Goal: Browse casually: Explore the website without a specific task or goal

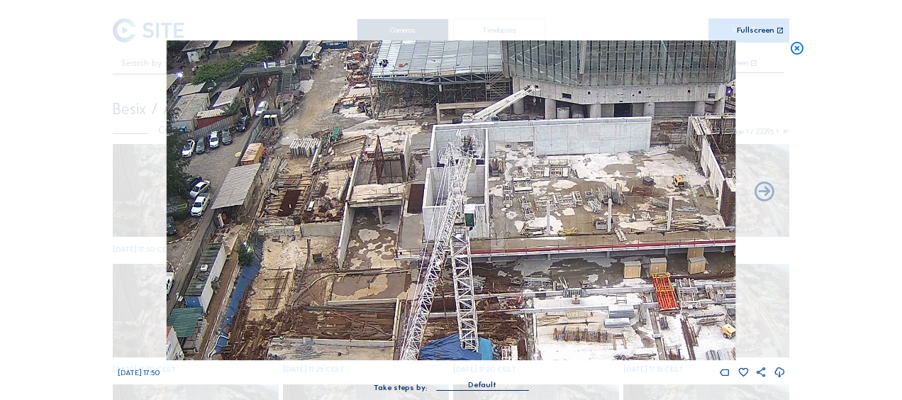
drag, startPoint x: 797, startPoint y: 51, endPoint x: 518, endPoint y: 47, distance: 279.6
click at [796, 51] on icon at bounding box center [798, 48] width 16 height 16
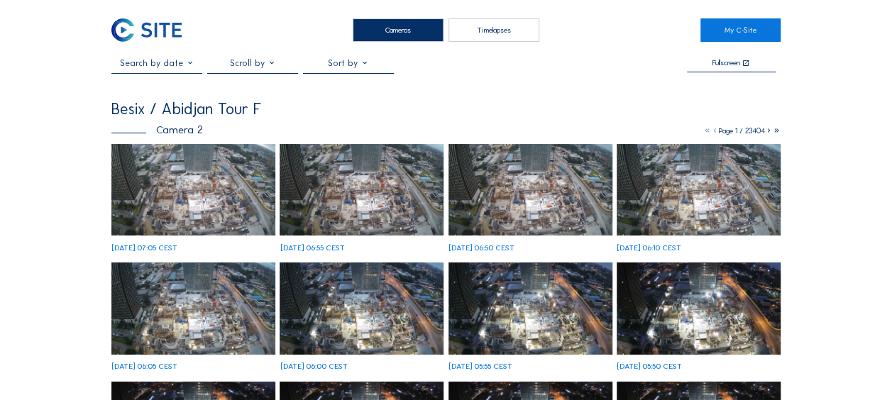
click at [199, 204] on img at bounding box center [193, 190] width 164 height 92
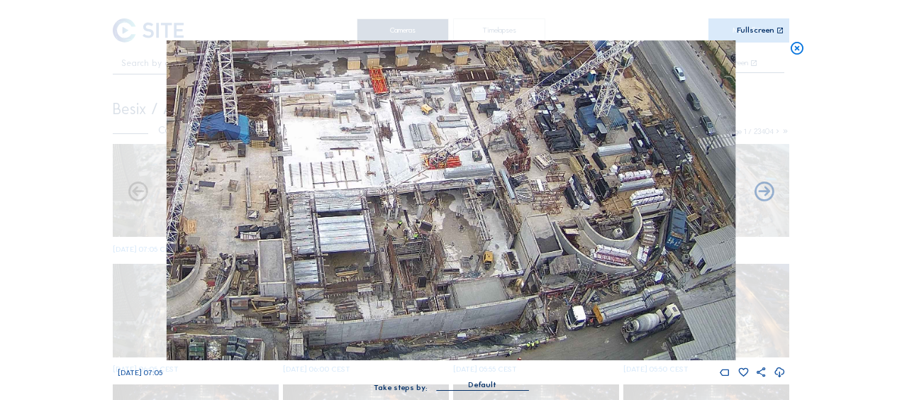
drag, startPoint x: 538, startPoint y: 214, endPoint x: 531, endPoint y: 201, distance: 15.2
click at [531, 201] on img at bounding box center [451, 200] width 569 height 320
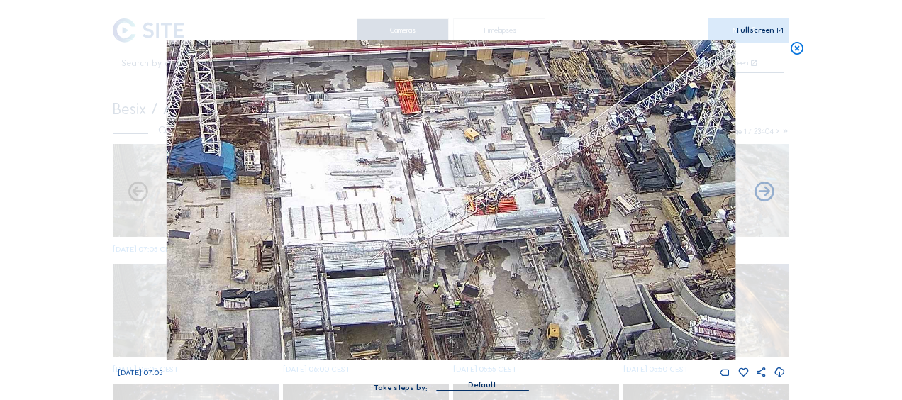
drag, startPoint x: 385, startPoint y: 159, endPoint x: 485, endPoint y: 253, distance: 137.5
click at [485, 253] on img at bounding box center [451, 200] width 569 height 320
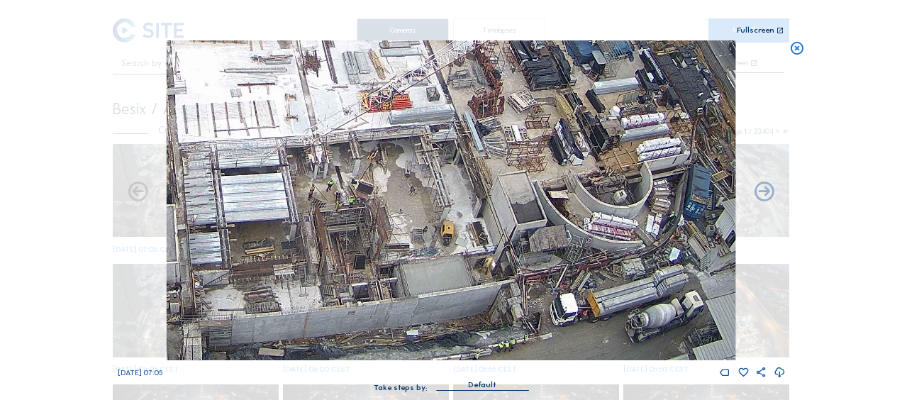
drag, startPoint x: 446, startPoint y: 228, endPoint x: 365, endPoint y: 172, distance: 98.8
click at [339, 126] on img at bounding box center [451, 200] width 569 height 320
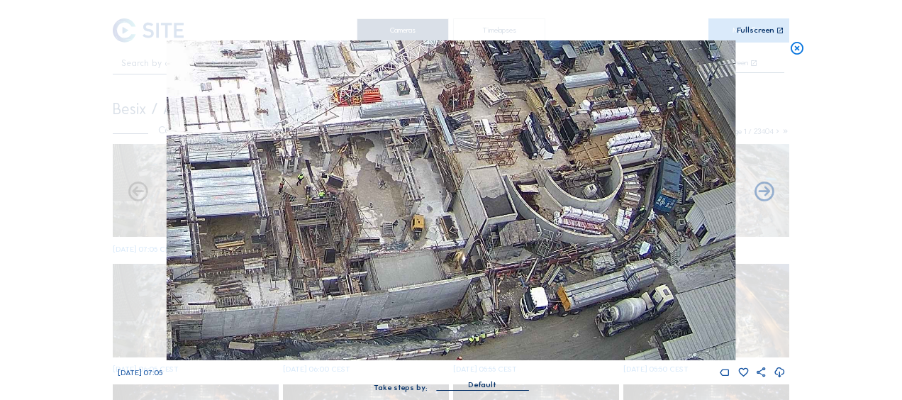
drag, startPoint x: 376, startPoint y: 143, endPoint x: 338, endPoint y: 111, distance: 50.3
click at [338, 99] on img at bounding box center [451, 200] width 569 height 320
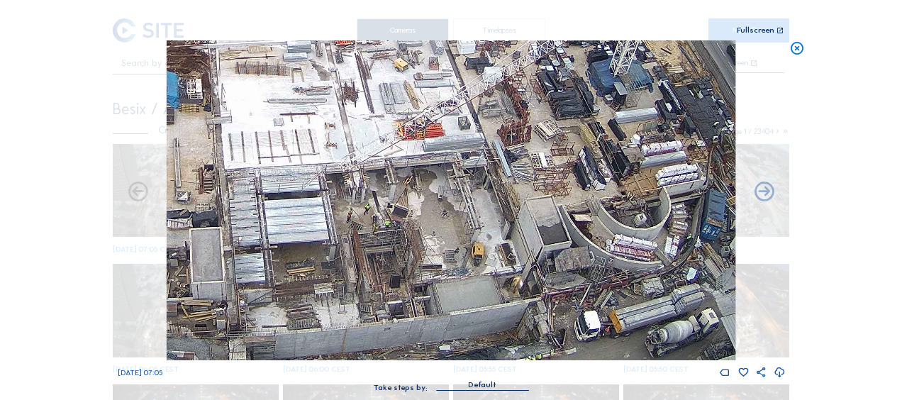
drag, startPoint x: 265, startPoint y: 121, endPoint x: 377, endPoint y: 145, distance: 114.5
click at [380, 136] on img at bounding box center [451, 200] width 569 height 320
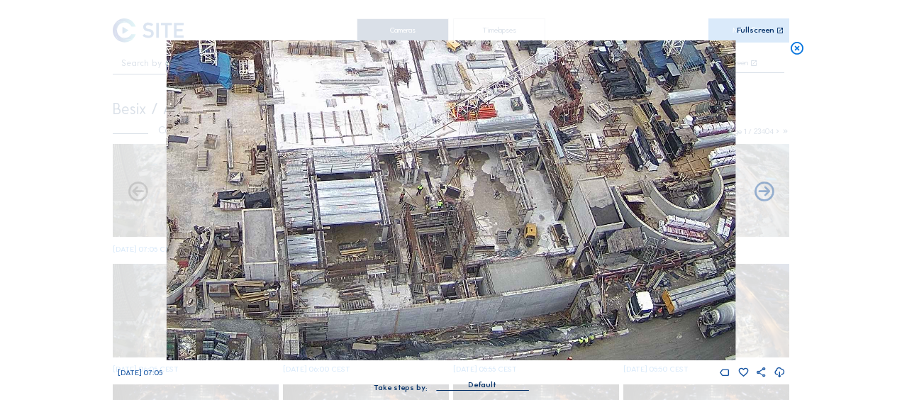
drag, startPoint x: 309, startPoint y: 205, endPoint x: 356, endPoint y: 188, distance: 49.8
click at [356, 188] on img at bounding box center [451, 200] width 569 height 320
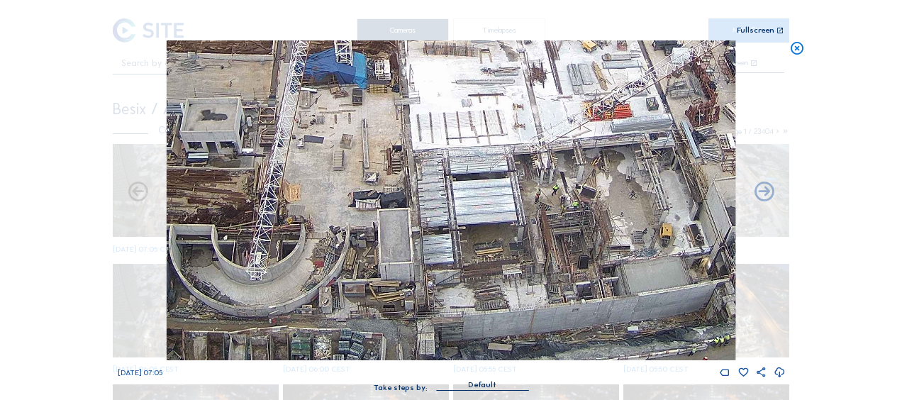
drag, startPoint x: 294, startPoint y: 251, endPoint x: 458, endPoint y: 227, distance: 165.7
click at [458, 227] on img at bounding box center [451, 200] width 569 height 320
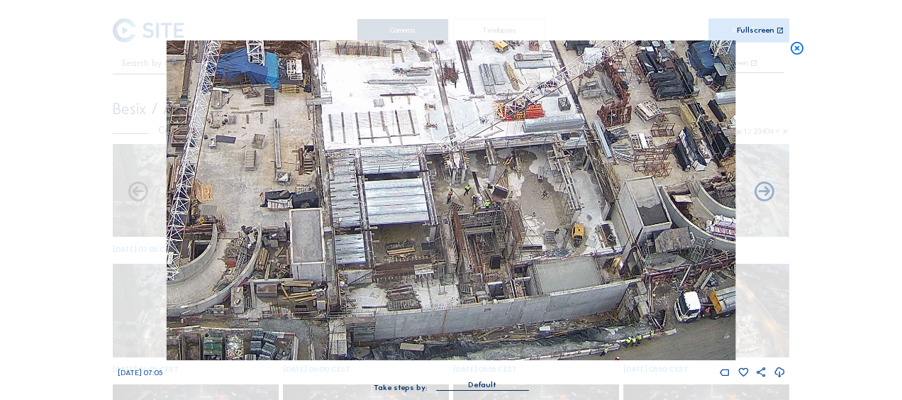
drag, startPoint x: 578, startPoint y: 291, endPoint x: 424, endPoint y: 240, distance: 162.9
click at [424, 240] on img at bounding box center [451, 200] width 569 height 320
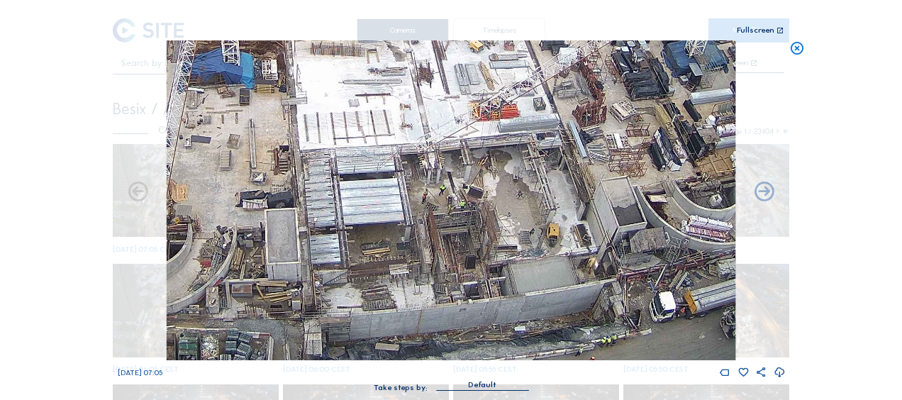
drag, startPoint x: 563, startPoint y: 297, endPoint x: 519, endPoint y: 279, distance: 48.1
click at [519, 279] on img at bounding box center [451, 200] width 569 height 320
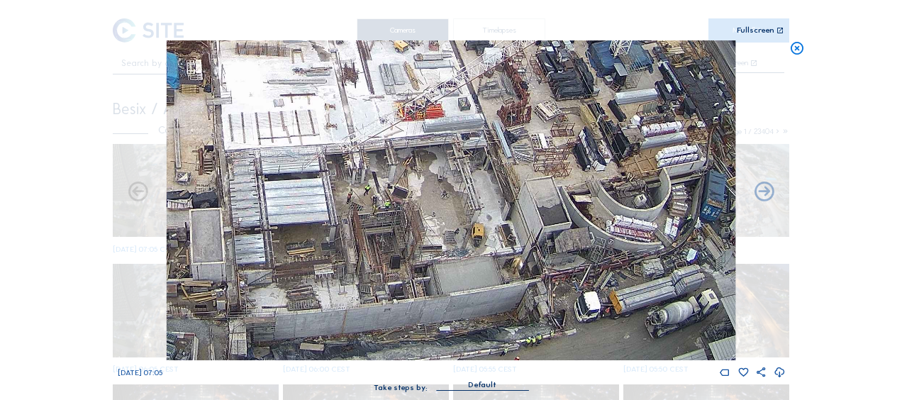
drag, startPoint x: 552, startPoint y: 304, endPoint x: 566, endPoint y: 306, distance: 14.3
click at [523, 288] on img at bounding box center [451, 200] width 569 height 320
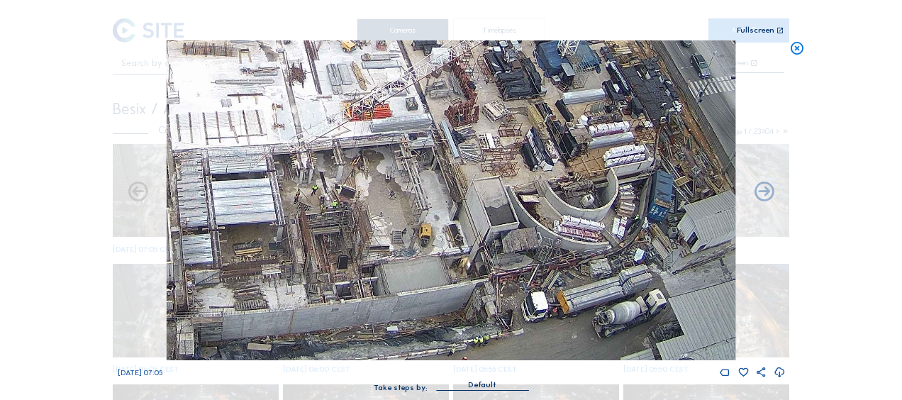
drag, startPoint x: 542, startPoint y: 287, endPoint x: 515, endPoint y: 274, distance: 30.1
click at [515, 274] on img at bounding box center [451, 200] width 569 height 320
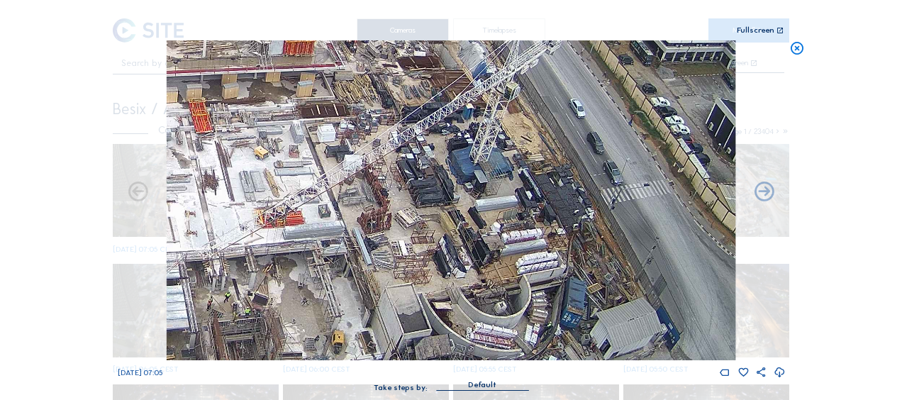
drag, startPoint x: 580, startPoint y: 159, endPoint x: 485, endPoint y: 264, distance: 141.2
click at [490, 268] on img at bounding box center [451, 200] width 569 height 320
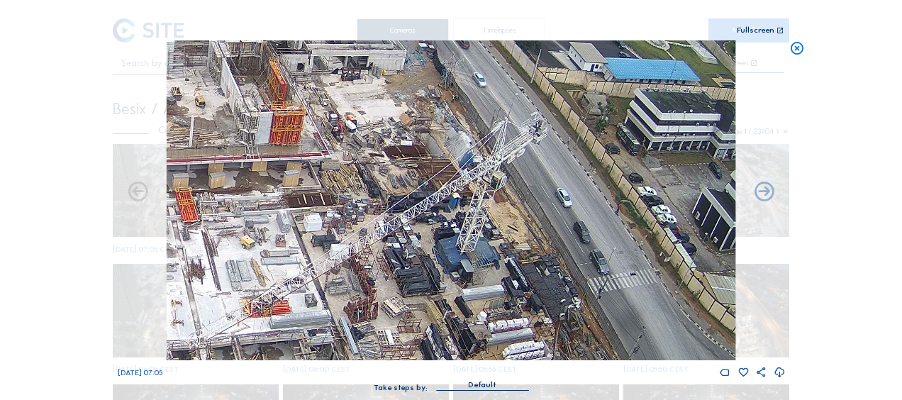
drag, startPoint x: 475, startPoint y: 167, endPoint x: 467, endPoint y: 255, distance: 88.4
click at [467, 255] on img at bounding box center [451, 200] width 569 height 320
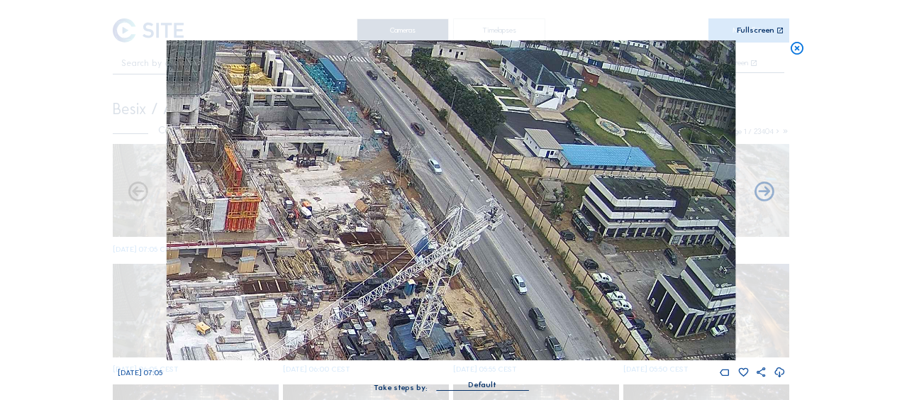
drag, startPoint x: 414, startPoint y: 143, endPoint x: 369, endPoint y: 228, distance: 97.1
click at [369, 228] on img at bounding box center [451, 200] width 569 height 320
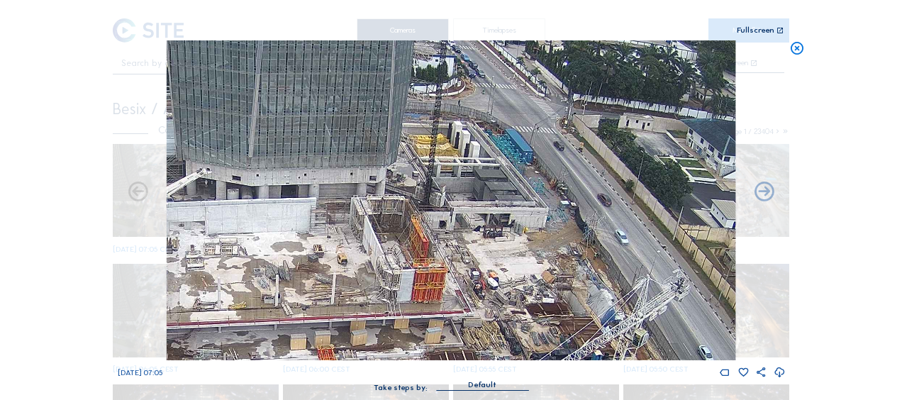
drag, startPoint x: 313, startPoint y: 169, endPoint x: 525, endPoint y: 243, distance: 224.6
click at [524, 243] on img at bounding box center [451, 200] width 569 height 320
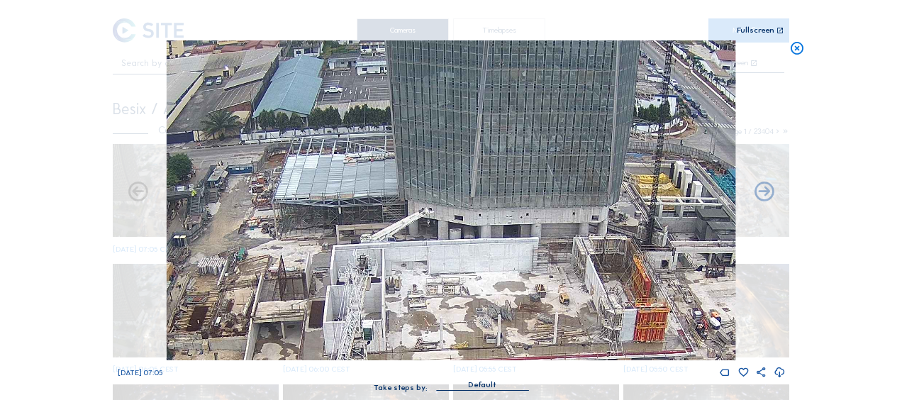
drag, startPoint x: 341, startPoint y: 136, endPoint x: 438, endPoint y: 183, distance: 107.9
click at [539, 172] on img at bounding box center [451, 200] width 569 height 320
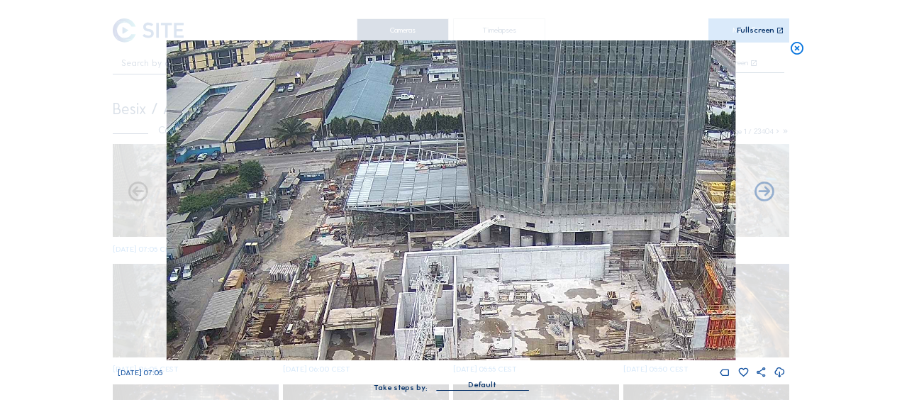
drag, startPoint x: 345, startPoint y: 180, endPoint x: 376, endPoint y: 190, distance: 32.8
click at [416, 188] on img at bounding box center [451, 200] width 569 height 320
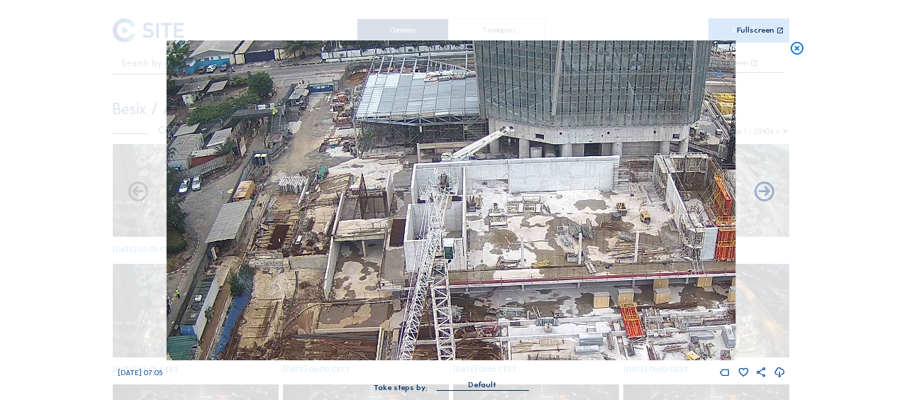
drag, startPoint x: 299, startPoint y: 253, endPoint x: 309, endPoint y: 156, distance: 97.0
click at [309, 156] on img at bounding box center [451, 200] width 569 height 320
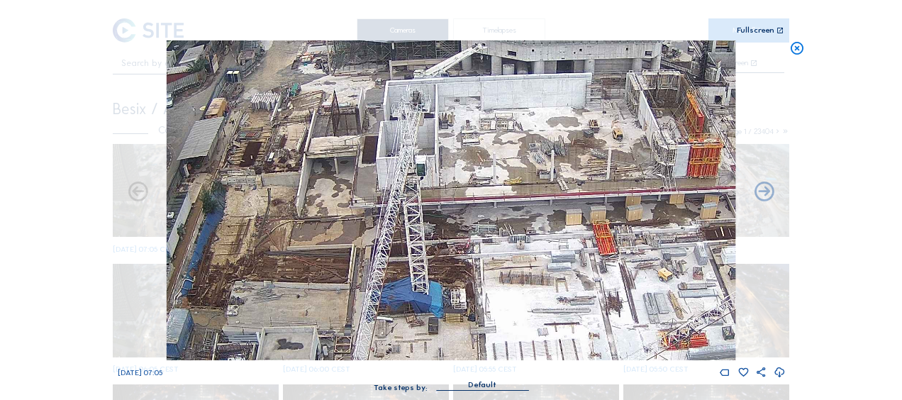
drag, startPoint x: 374, startPoint y: 229, endPoint x: 341, endPoint y: 149, distance: 86.8
click at [343, 148] on img at bounding box center [451, 200] width 569 height 320
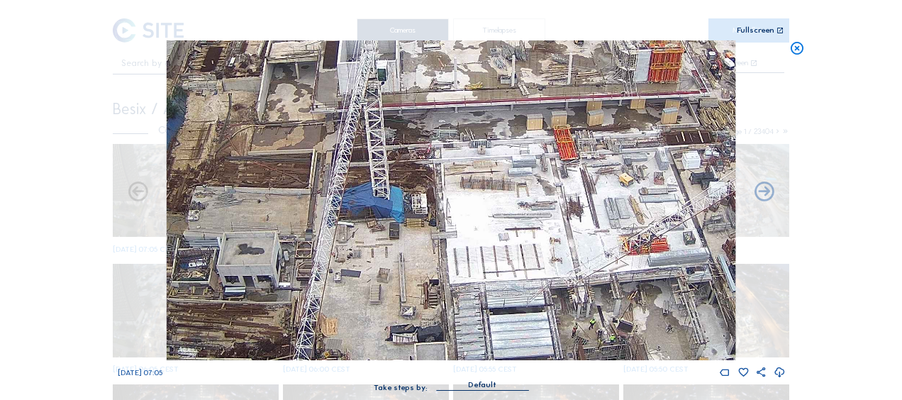
drag, startPoint x: 412, startPoint y: 263, endPoint x: 375, endPoint y: 174, distance: 96.7
click at [376, 174] on img at bounding box center [451, 200] width 569 height 320
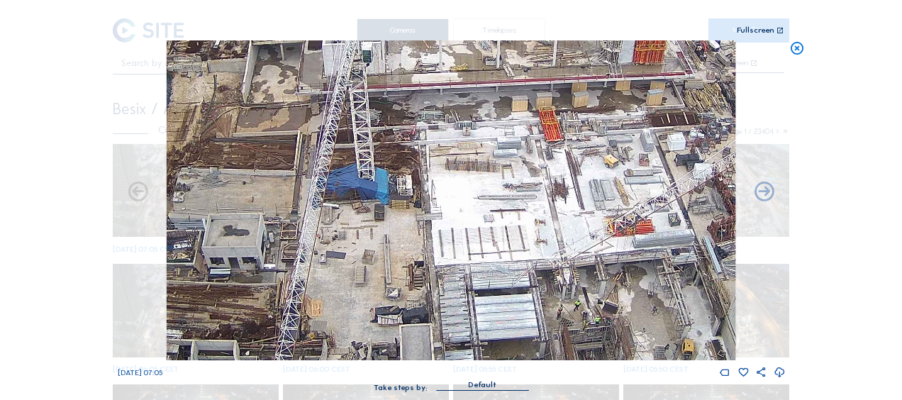
drag, startPoint x: 409, startPoint y: 278, endPoint x: 363, endPoint y: 185, distance: 103.8
click at [363, 185] on img at bounding box center [451, 200] width 569 height 320
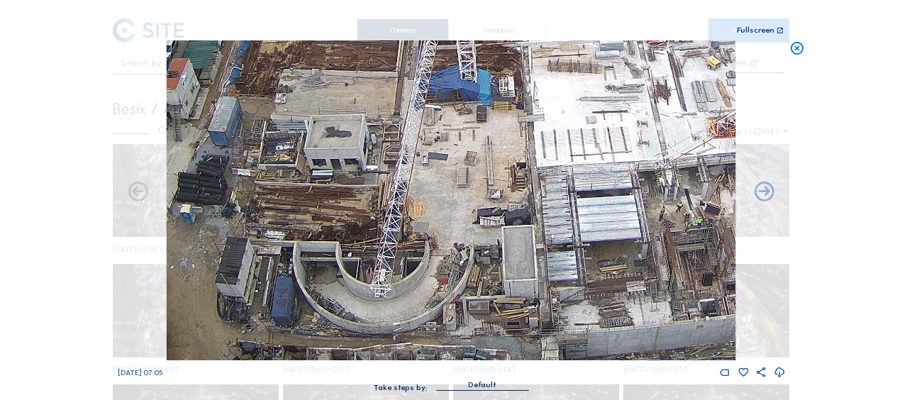
drag, startPoint x: 326, startPoint y: 226, endPoint x: 467, endPoint y: 200, distance: 142.8
click at [467, 200] on img at bounding box center [451, 200] width 569 height 320
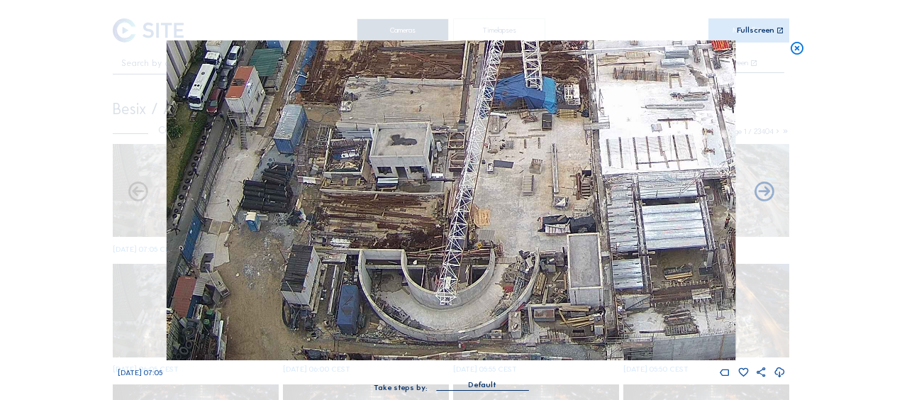
drag, startPoint x: 446, startPoint y: 228, endPoint x: 519, endPoint y: 250, distance: 77.2
click at [519, 250] on img at bounding box center [451, 200] width 569 height 320
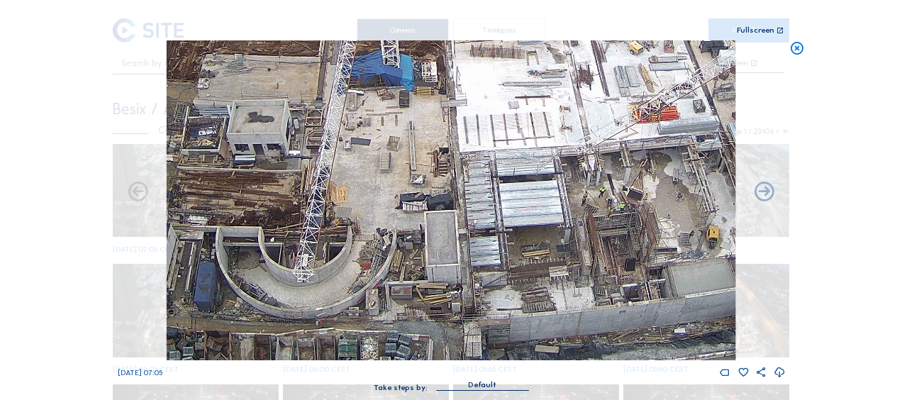
drag, startPoint x: 576, startPoint y: 140, endPoint x: 418, endPoint y: 104, distance: 162.3
click at [418, 104] on img at bounding box center [451, 200] width 569 height 320
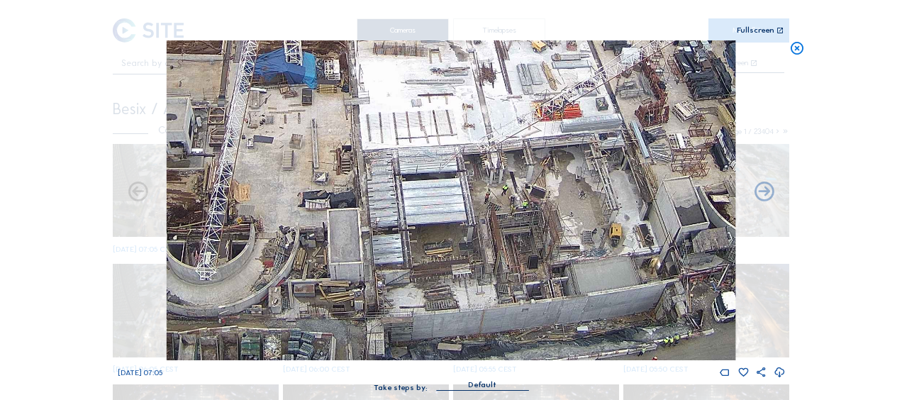
drag, startPoint x: 667, startPoint y: 136, endPoint x: 563, endPoint y: 124, distance: 104.3
click at [565, 121] on img at bounding box center [451, 200] width 569 height 320
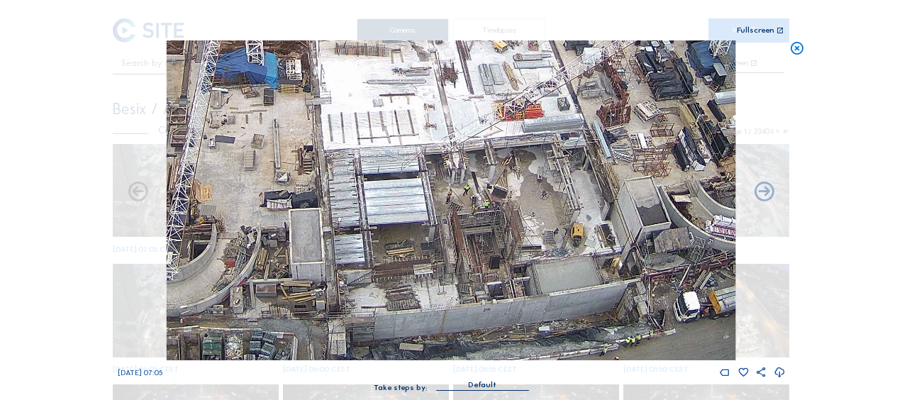
drag, startPoint x: 594, startPoint y: 174, endPoint x: 548, endPoint y: 145, distance: 54.5
click at [548, 145] on img at bounding box center [451, 200] width 569 height 320
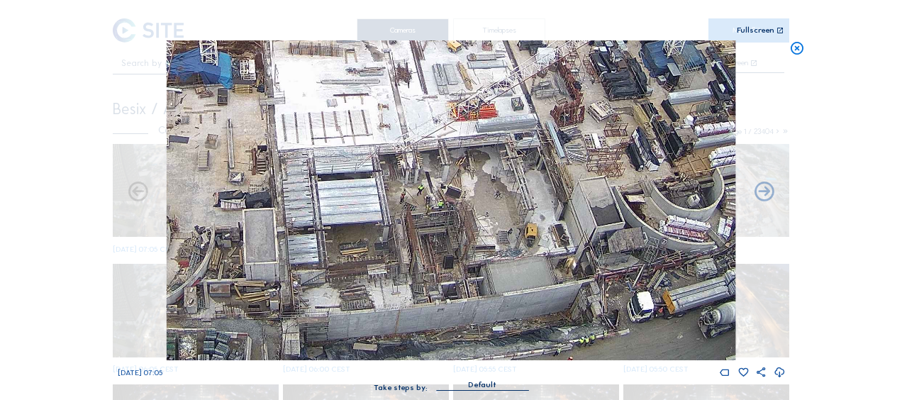
click at [548, 160] on img at bounding box center [451, 200] width 569 height 320
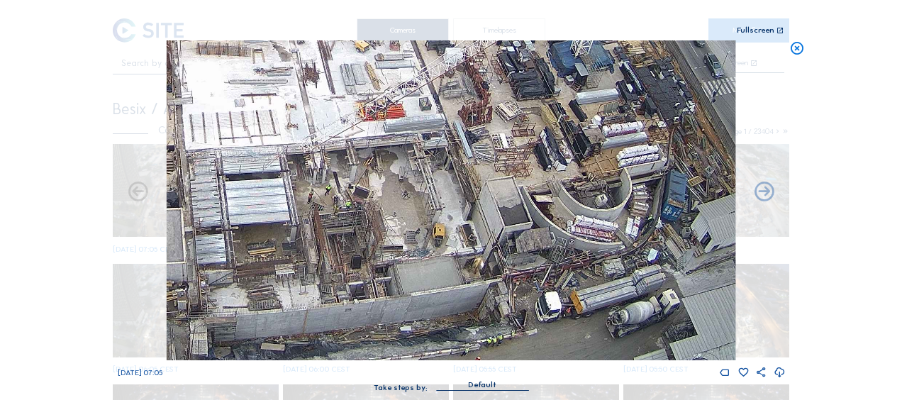
drag, startPoint x: 539, startPoint y: 175, endPoint x: 527, endPoint y: 166, distance: 14.8
click at [527, 166] on img at bounding box center [451, 200] width 569 height 320
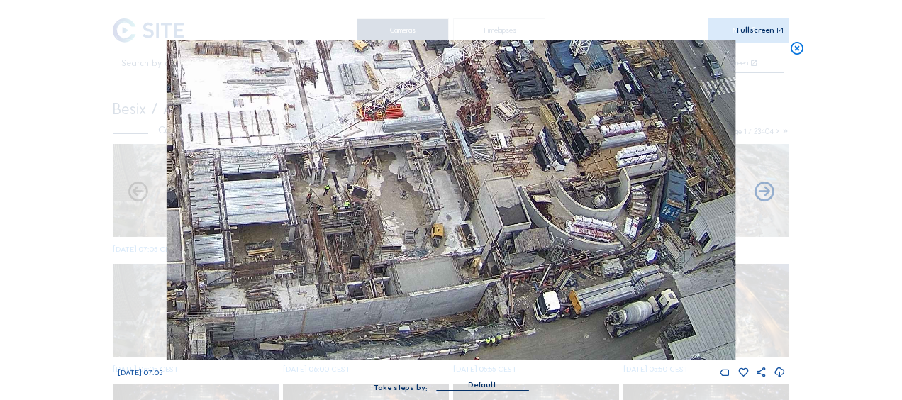
drag, startPoint x: 546, startPoint y: 180, endPoint x: 503, endPoint y: 163, distance: 45.8
click at [503, 163] on img at bounding box center [451, 200] width 569 height 320
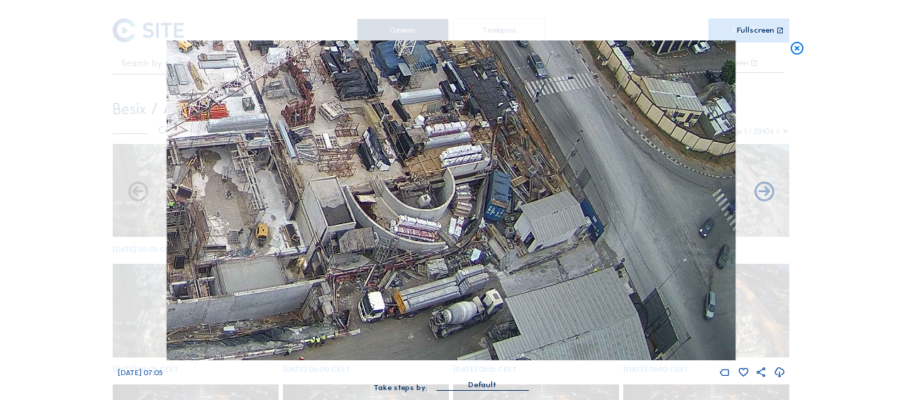
drag, startPoint x: 537, startPoint y: 189, endPoint x: 404, endPoint y: 152, distance: 137.7
click at [404, 152] on img at bounding box center [451, 200] width 569 height 320
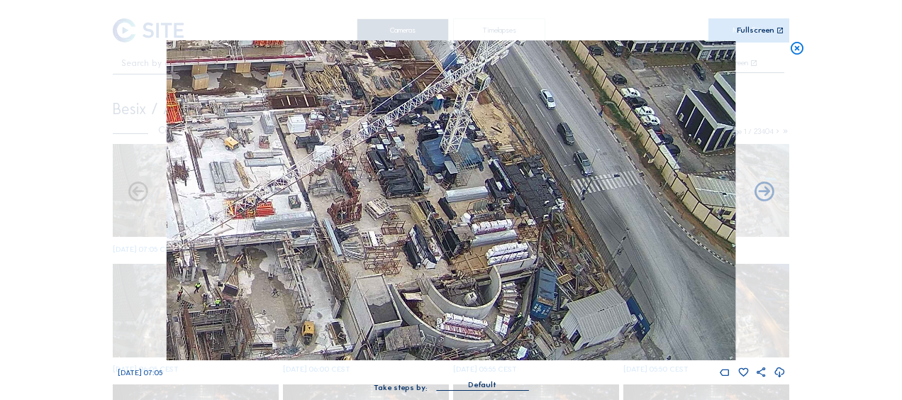
drag, startPoint x: 485, startPoint y: 91, endPoint x: 531, endPoint y: 189, distance: 108.2
click at [531, 189] on img at bounding box center [451, 200] width 569 height 320
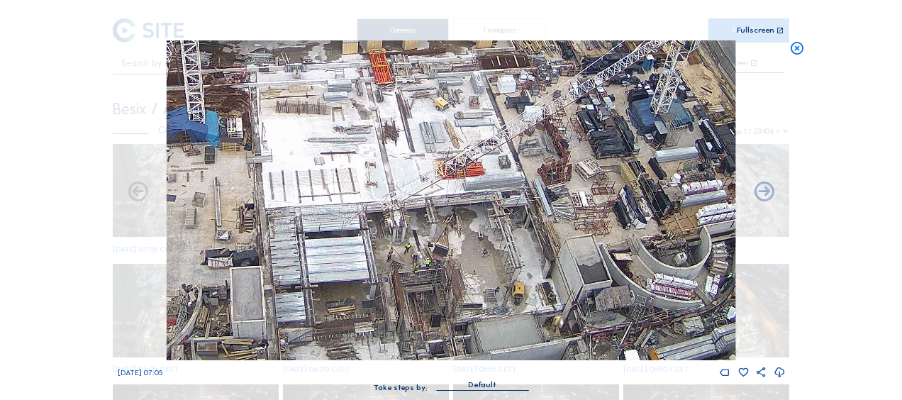
drag, startPoint x: 204, startPoint y: 243, endPoint x: 366, endPoint y: 231, distance: 162.2
click at [416, 202] on img at bounding box center [451, 200] width 569 height 320
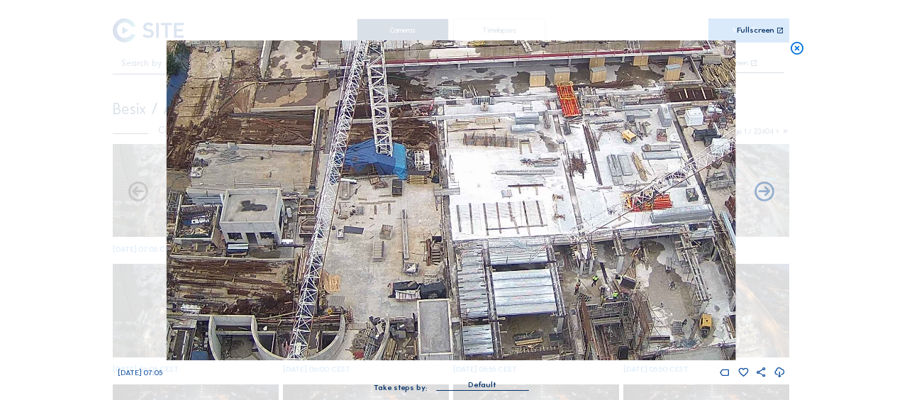
drag, startPoint x: 329, startPoint y: 216, endPoint x: 483, endPoint y: 275, distance: 165.1
click at [514, 255] on img at bounding box center [451, 200] width 569 height 320
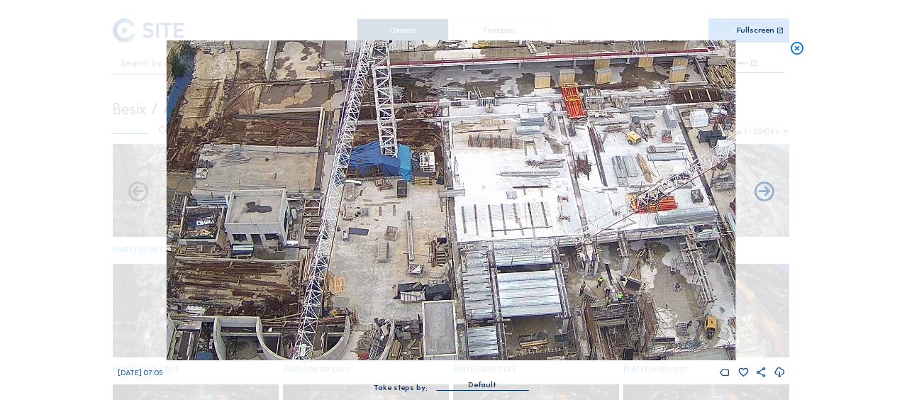
drag, startPoint x: 390, startPoint y: 255, endPoint x: 449, endPoint y: 228, distance: 64.8
click at [449, 228] on img at bounding box center [451, 200] width 569 height 320
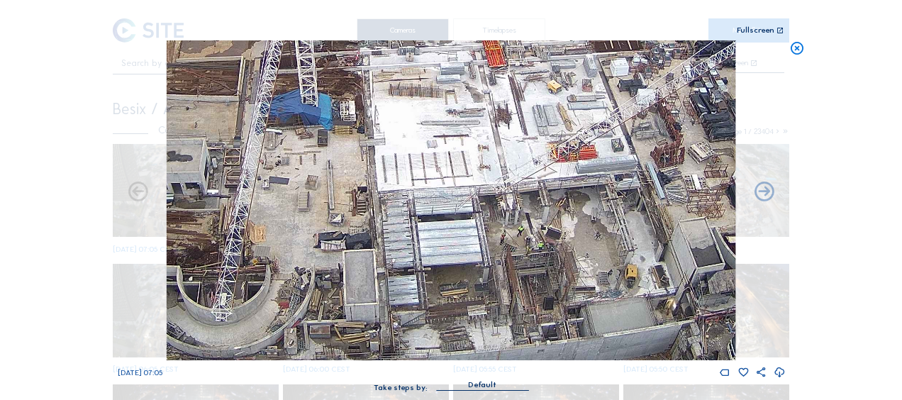
drag, startPoint x: 502, startPoint y: 250, endPoint x: 359, endPoint y: 224, distance: 145.6
click at [359, 224] on img at bounding box center [451, 200] width 569 height 320
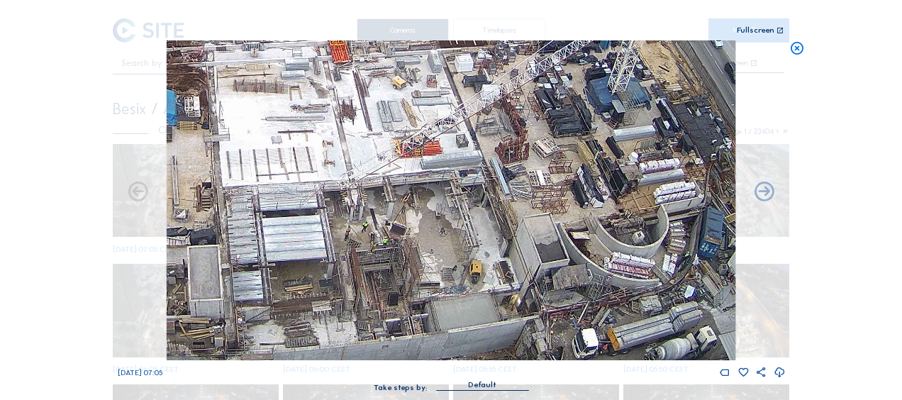
drag, startPoint x: 512, startPoint y: 248, endPoint x: 360, endPoint y: 245, distance: 151.9
click at [360, 245] on img at bounding box center [451, 200] width 569 height 320
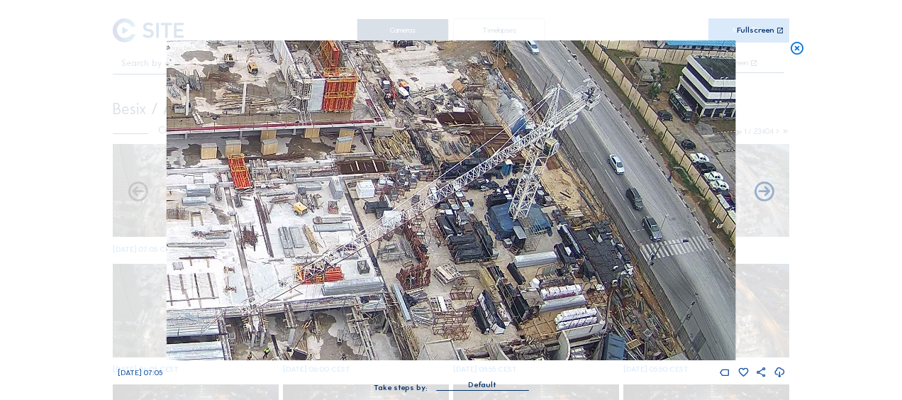
drag, startPoint x: 650, startPoint y: 132, endPoint x: 553, endPoint y: 258, distance: 159.4
click at [553, 258] on img at bounding box center [451, 200] width 569 height 320
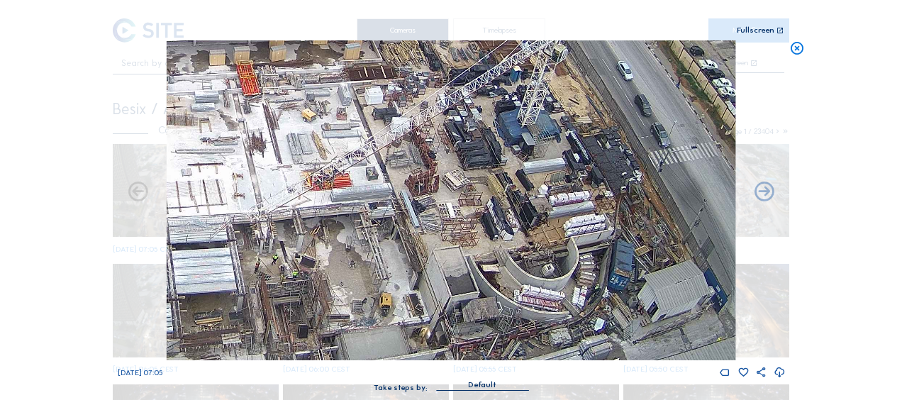
drag, startPoint x: 336, startPoint y: 314, endPoint x: 345, endPoint y: 220, distance: 94.0
click at [345, 220] on img at bounding box center [451, 200] width 569 height 320
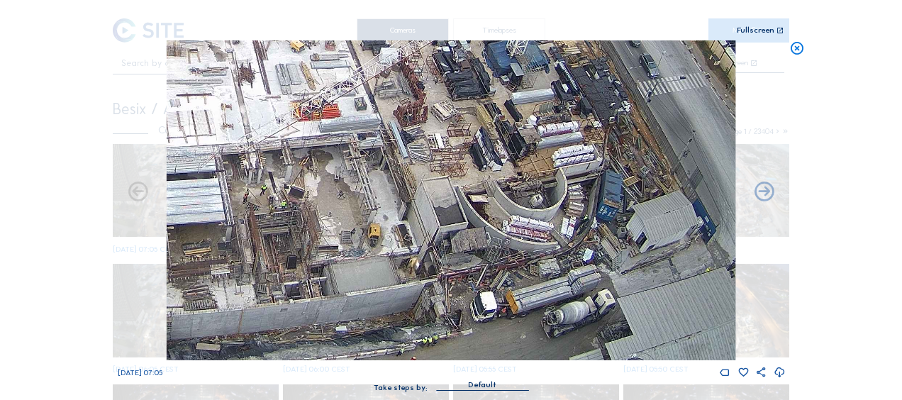
drag, startPoint x: 429, startPoint y: 294, endPoint x: 418, endPoint y: 168, distance: 126.1
click at [418, 168] on img at bounding box center [451, 200] width 569 height 320
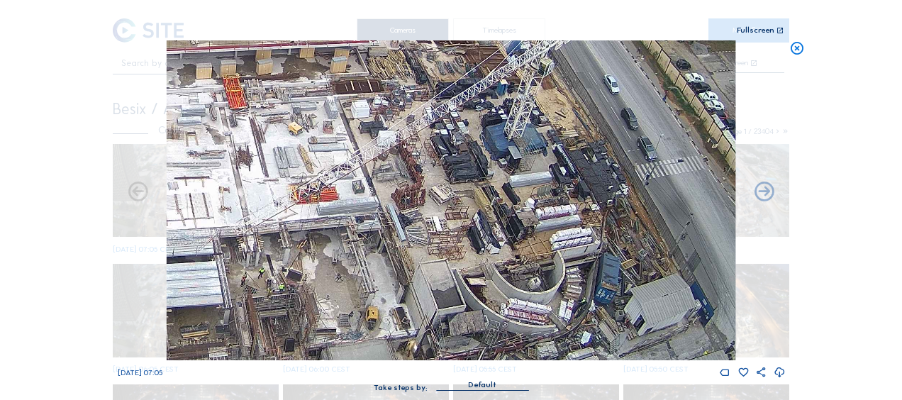
drag, startPoint x: 447, startPoint y: 125, endPoint x: 443, endPoint y: 197, distance: 72.5
click at [443, 197] on img at bounding box center [451, 200] width 569 height 320
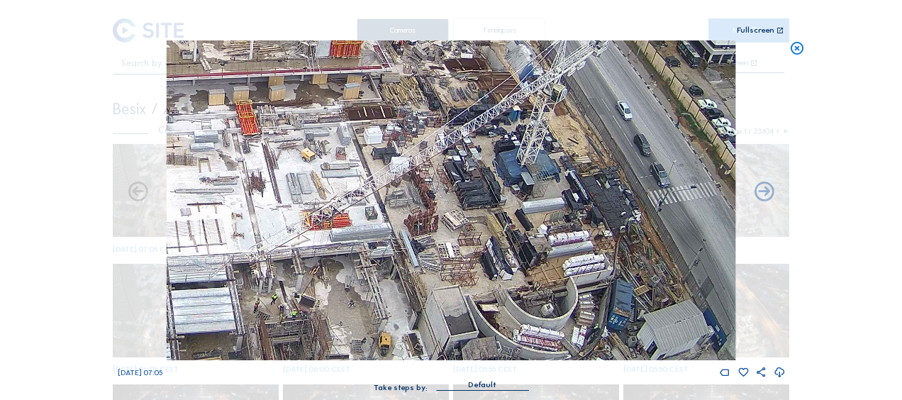
drag, startPoint x: 470, startPoint y: 124, endPoint x: 488, endPoint y: 179, distance: 57.7
click at [488, 179] on img at bounding box center [451, 200] width 569 height 320
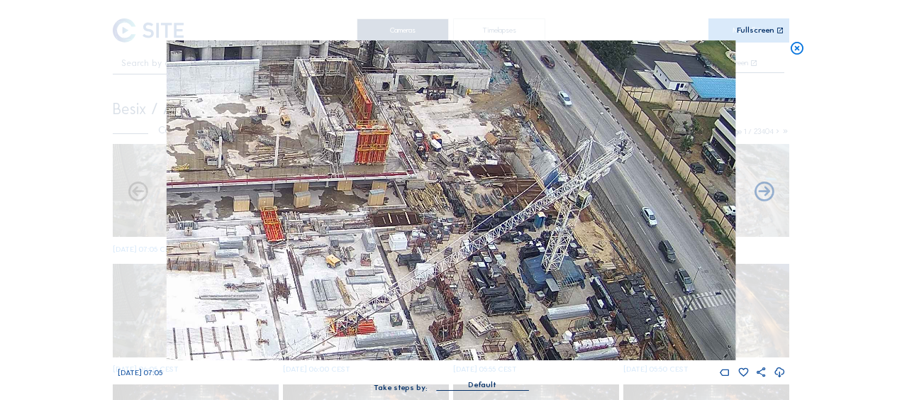
drag, startPoint x: 476, startPoint y: 102, endPoint x: 495, endPoint y: 180, distance: 80.4
click at [495, 180] on img at bounding box center [451, 200] width 569 height 320
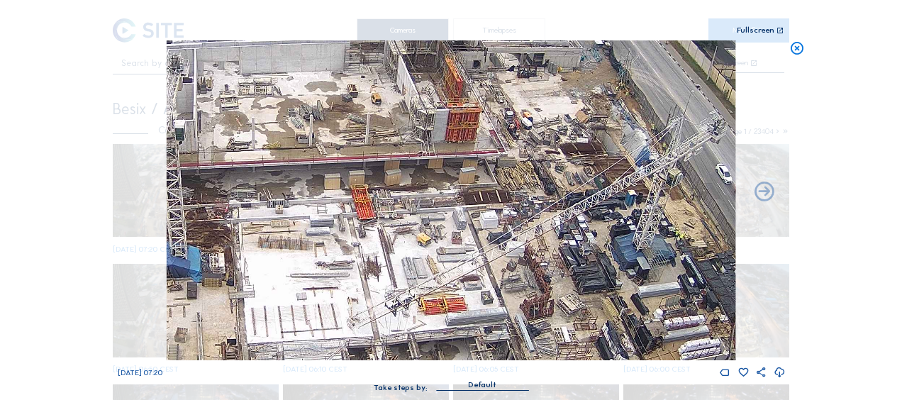
drag, startPoint x: 316, startPoint y: 166, endPoint x: 491, endPoint y: 165, distance: 174.5
click at [491, 165] on img at bounding box center [451, 200] width 569 height 320
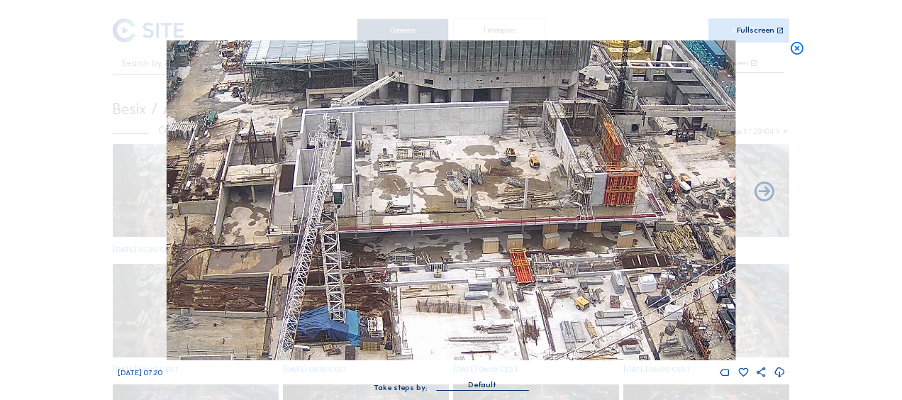
drag, startPoint x: 350, startPoint y: 209, endPoint x: 432, endPoint y: 257, distance: 94.8
click at [432, 256] on img at bounding box center [451, 200] width 569 height 320
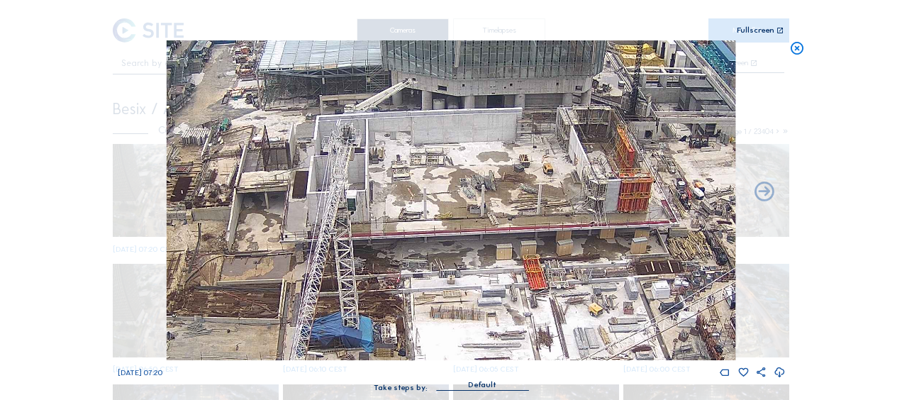
drag, startPoint x: 390, startPoint y: 253, endPoint x: 455, endPoint y: 298, distance: 79.5
click at [458, 301] on img at bounding box center [451, 200] width 569 height 320
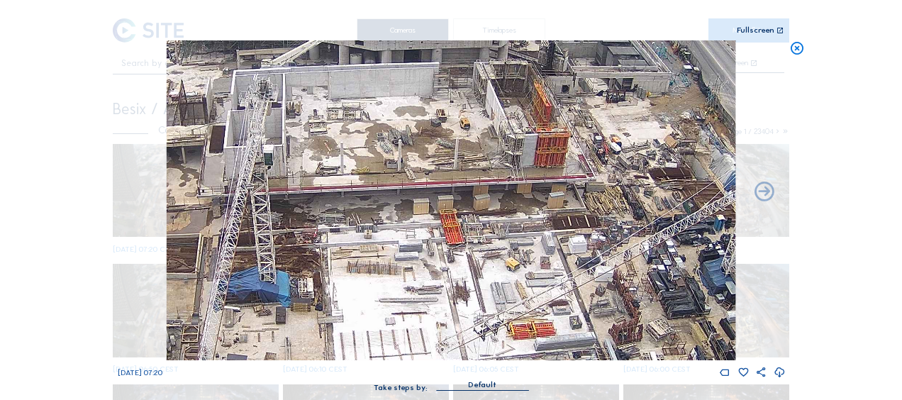
drag, startPoint x: 549, startPoint y: 271, endPoint x: 402, endPoint y: 180, distance: 173.3
click at [402, 180] on img at bounding box center [451, 200] width 569 height 320
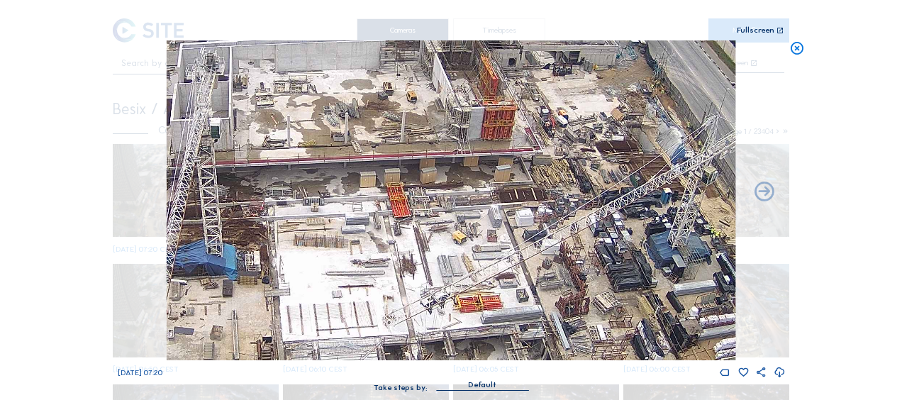
drag, startPoint x: 468, startPoint y: 236, endPoint x: 414, endPoint y: 217, distance: 57.0
click at [407, 207] on img at bounding box center [451, 200] width 569 height 320
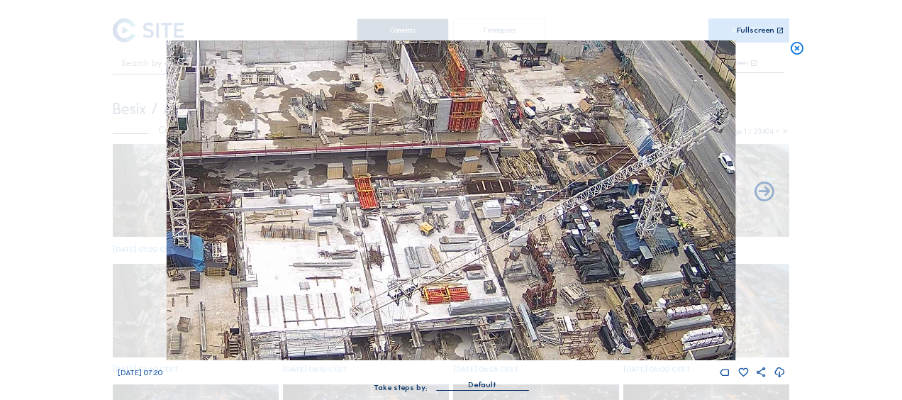
drag, startPoint x: 519, startPoint y: 211, endPoint x: 452, endPoint y: 226, distance: 68.9
click at [452, 226] on img at bounding box center [451, 200] width 569 height 320
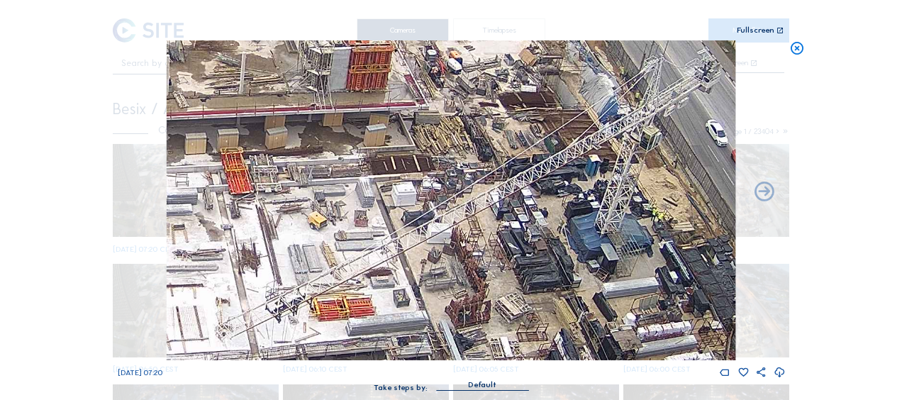
drag, startPoint x: 341, startPoint y: 143, endPoint x: 433, endPoint y: 87, distance: 107.9
click at [433, 80] on img at bounding box center [451, 200] width 569 height 320
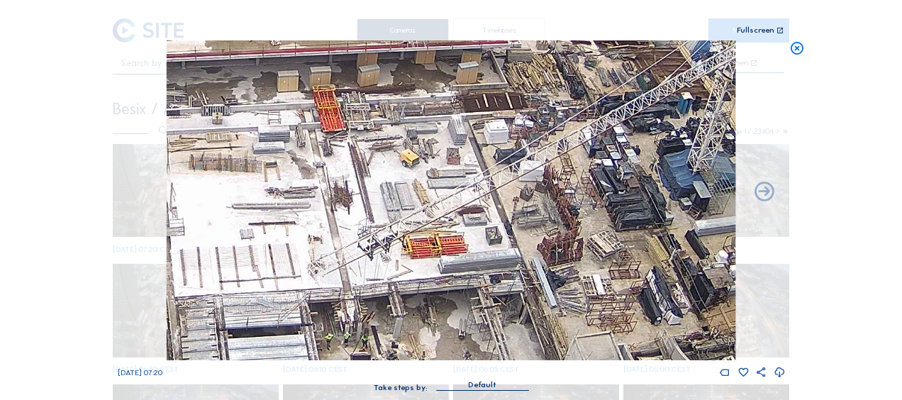
drag, startPoint x: 252, startPoint y: 274, endPoint x: 372, endPoint y: 182, distance: 150.8
click at [372, 182] on img at bounding box center [451, 200] width 569 height 320
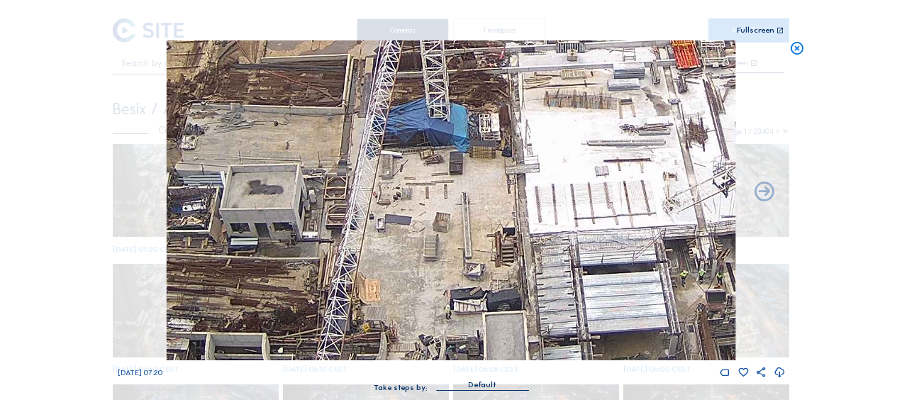
drag, startPoint x: 358, startPoint y: 217, endPoint x: 592, endPoint y: 245, distance: 236.5
click at [592, 245] on img at bounding box center [451, 200] width 569 height 320
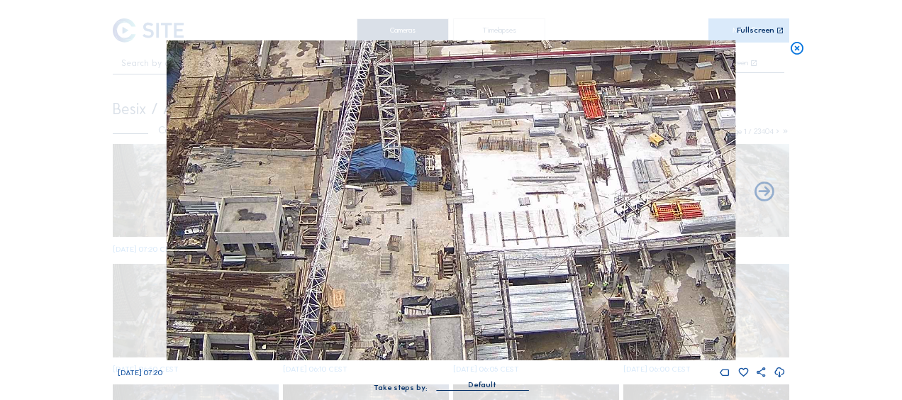
drag, startPoint x: 617, startPoint y: 165, endPoint x: 543, endPoint y: 192, distance: 78.8
click at [536, 196] on img at bounding box center [451, 200] width 569 height 320
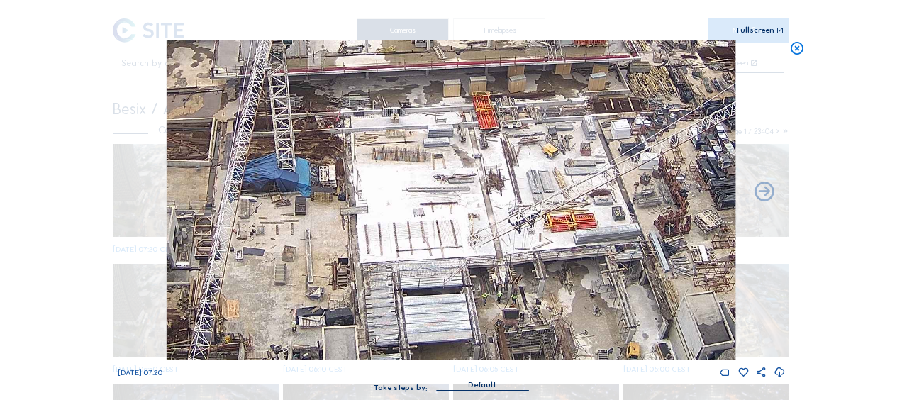
drag, startPoint x: 576, startPoint y: 183, endPoint x: 529, endPoint y: 192, distance: 48.3
click at [477, 189] on img at bounding box center [451, 200] width 569 height 320
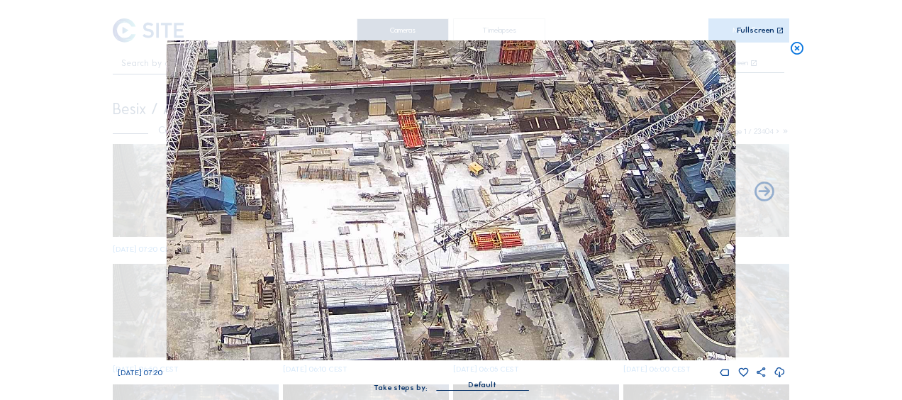
drag, startPoint x: 551, startPoint y: 192, endPoint x: 478, endPoint y: 210, distance: 75.4
click at [478, 210] on img at bounding box center [451, 200] width 569 height 320
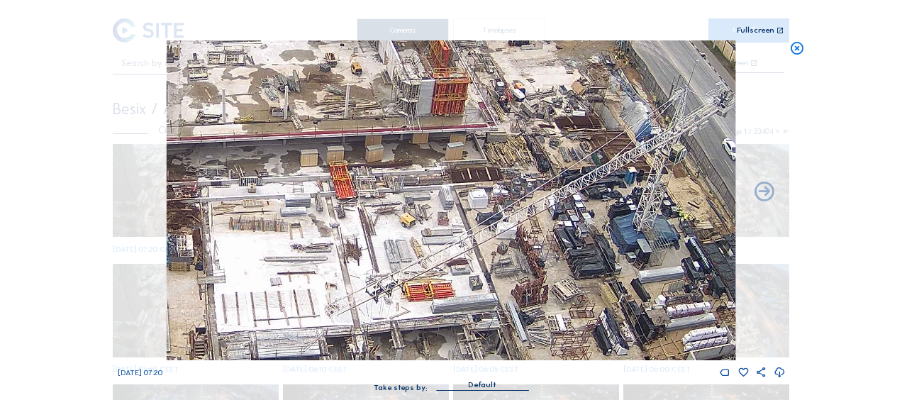
drag, startPoint x: 509, startPoint y: 238, endPoint x: 477, endPoint y: 258, distance: 37.6
click at [477, 258] on img at bounding box center [451, 200] width 569 height 320
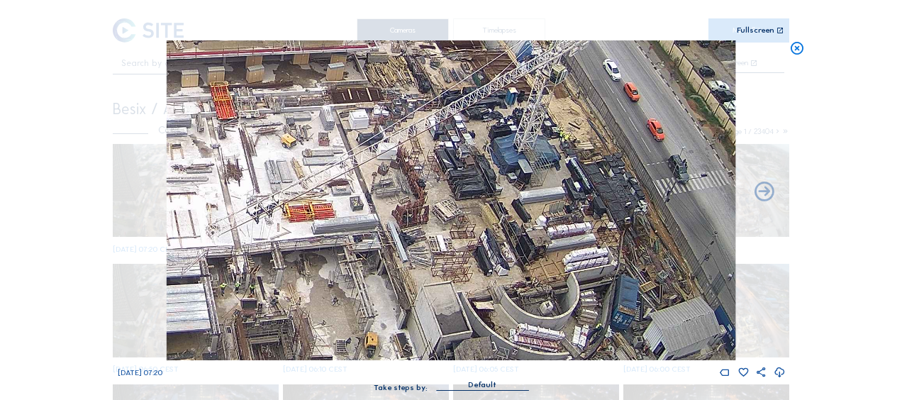
drag, startPoint x: 578, startPoint y: 267, endPoint x: 491, endPoint y: 168, distance: 132.2
click at [491, 168] on img at bounding box center [451, 200] width 569 height 320
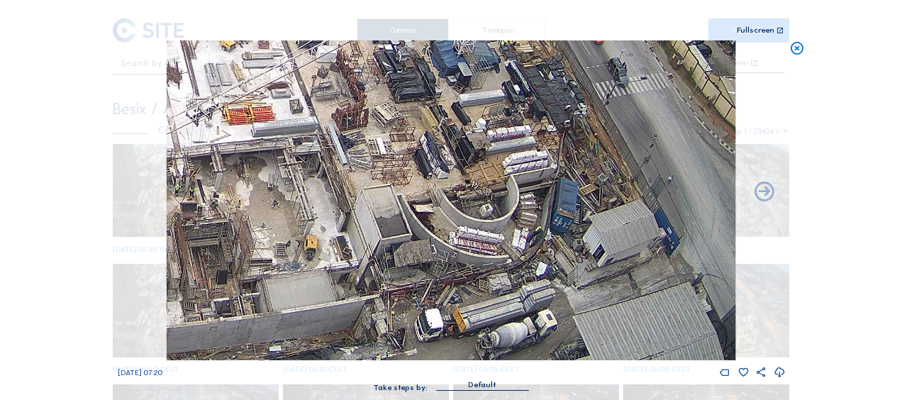
drag, startPoint x: 558, startPoint y: 294, endPoint x: 497, endPoint y: 195, distance: 116.3
click at [497, 195] on img at bounding box center [451, 200] width 569 height 320
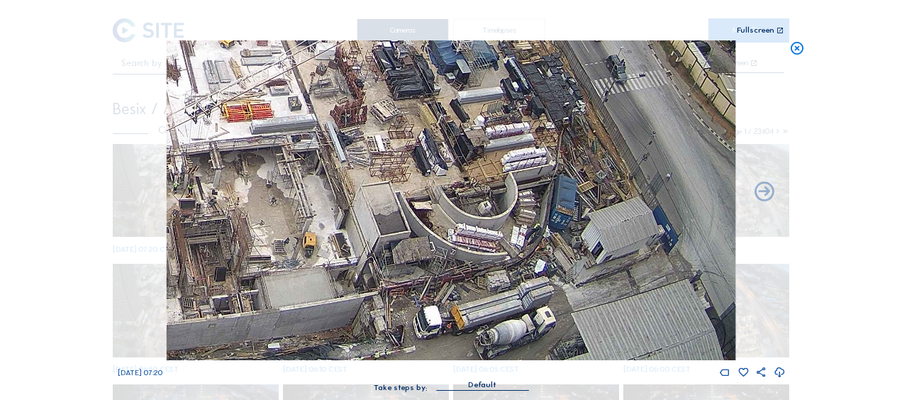
drag, startPoint x: 503, startPoint y: 250, endPoint x: 448, endPoint y: 187, distance: 84.0
click at [448, 187] on img at bounding box center [451, 200] width 569 height 320
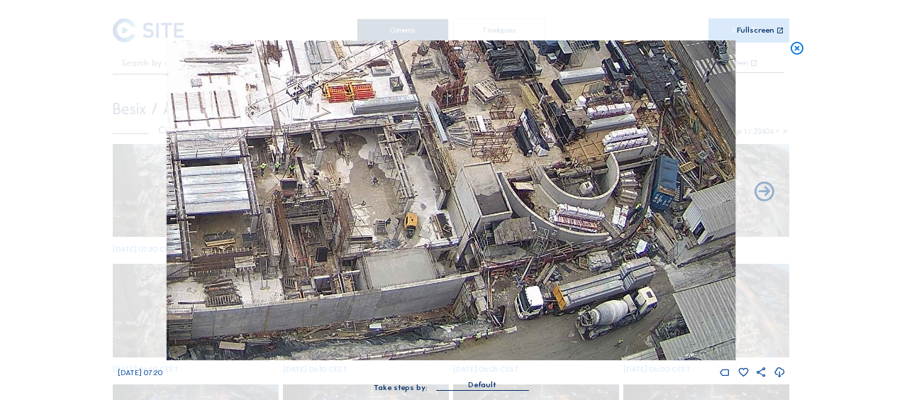
drag, startPoint x: 270, startPoint y: 237, endPoint x: 487, endPoint y: 187, distance: 222.0
click at [487, 187] on img at bounding box center [451, 200] width 569 height 320
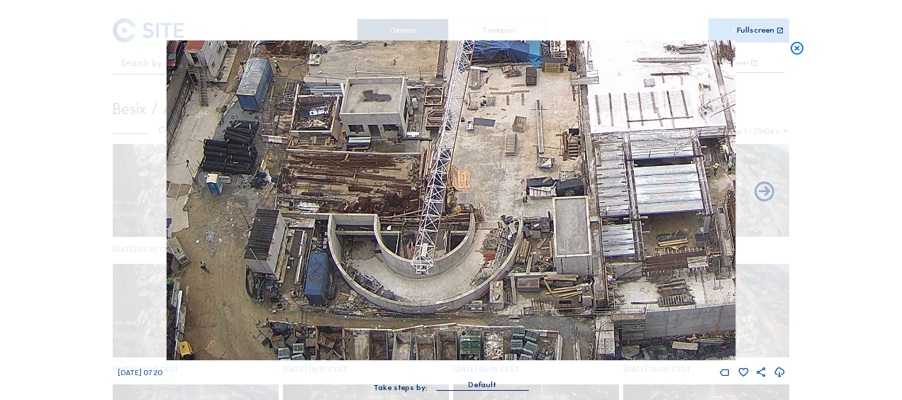
drag, startPoint x: 341, startPoint y: 253, endPoint x: 734, endPoint y: 192, distance: 398.6
click at [741, 196] on div "Tu 23 Sep 2025 07:20" at bounding box center [452, 209] width 668 height 338
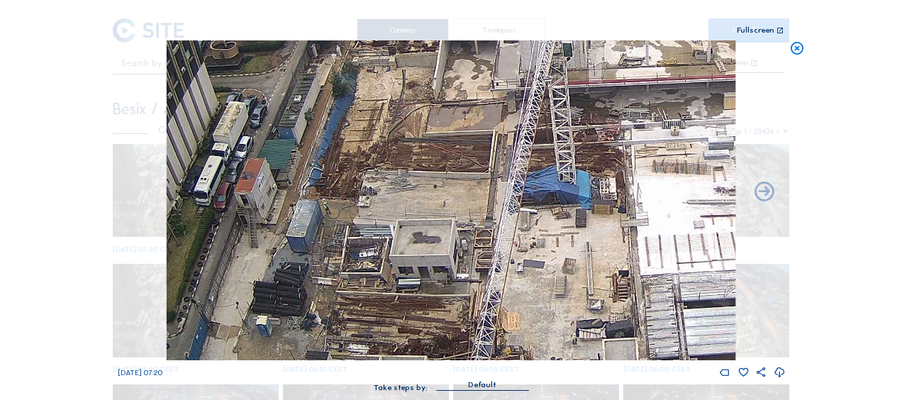
drag, startPoint x: 468, startPoint y: 165, endPoint x: 502, endPoint y: 273, distance: 113.8
click at [504, 281] on img at bounding box center [451, 200] width 569 height 320
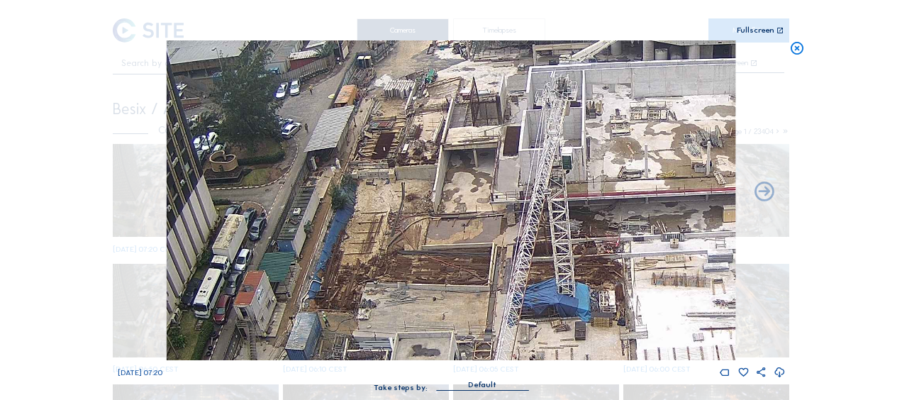
drag, startPoint x: 469, startPoint y: 200, endPoint x: 467, endPoint y: 306, distance: 106.4
click at [467, 306] on img at bounding box center [451, 200] width 569 height 320
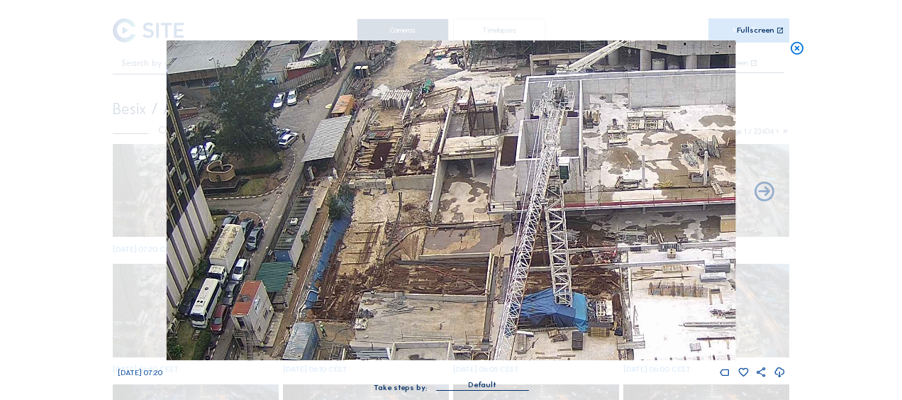
drag, startPoint x: 426, startPoint y: 216, endPoint x: 414, endPoint y: 255, distance: 40.4
click at [414, 255] on img at bounding box center [451, 200] width 569 height 320
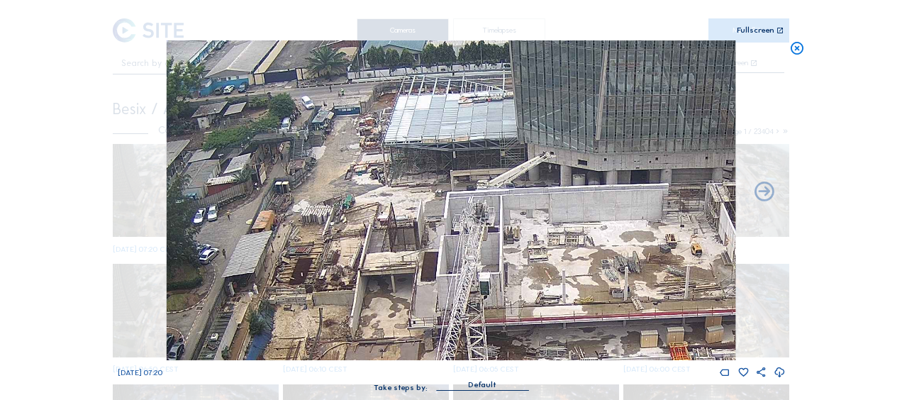
drag, startPoint x: 522, startPoint y: 100, endPoint x: 455, endPoint y: 177, distance: 102.1
click at [455, 177] on img at bounding box center [451, 200] width 569 height 320
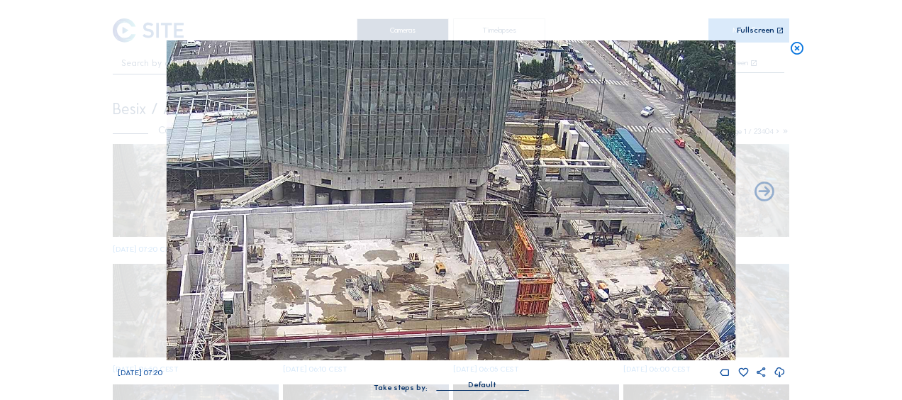
drag, startPoint x: 561, startPoint y: 141, endPoint x: 302, endPoint y: 168, distance: 260.4
click at [302, 168] on img at bounding box center [451, 200] width 569 height 320
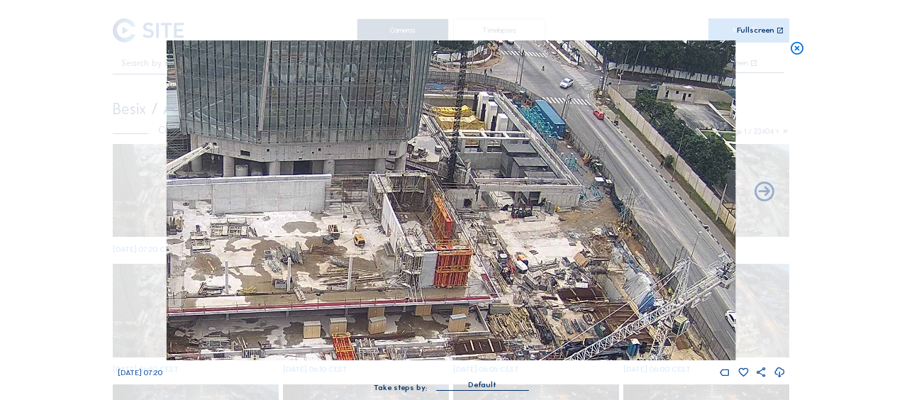
drag, startPoint x: 407, startPoint y: 230, endPoint x: 320, endPoint y: 195, distance: 93.3
click at [320, 195] on img at bounding box center [451, 200] width 569 height 320
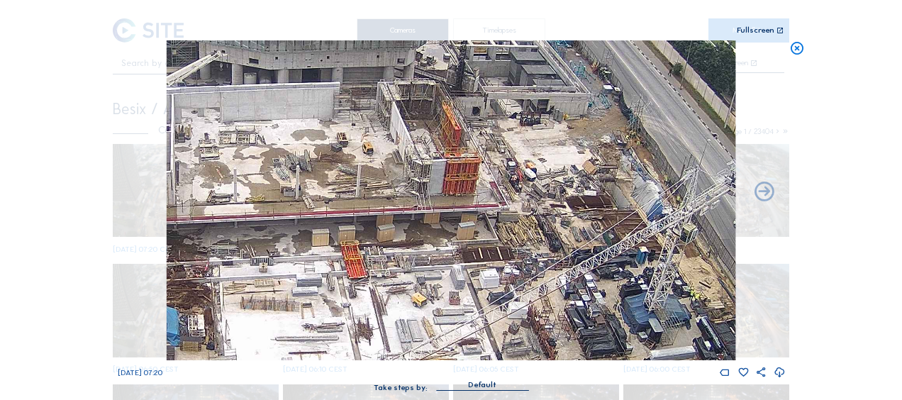
drag, startPoint x: 442, startPoint y: 277, endPoint x: 460, endPoint y: 201, distance: 78.0
click at [460, 201] on img at bounding box center [451, 200] width 569 height 320
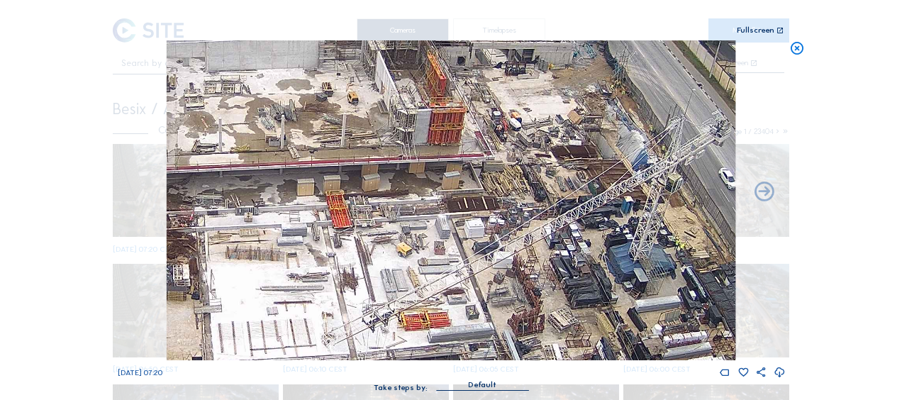
drag, startPoint x: 455, startPoint y: 280, endPoint x: 434, endPoint y: 219, distance: 64.4
click at [434, 219] on img at bounding box center [451, 200] width 569 height 320
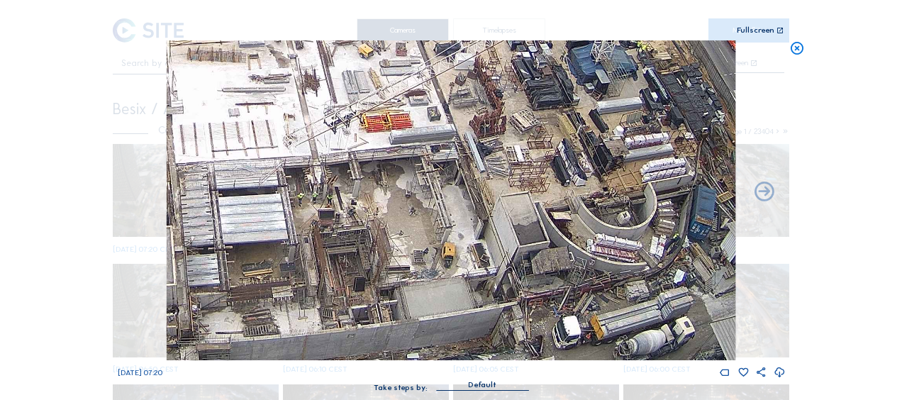
drag, startPoint x: 441, startPoint y: 271, endPoint x: 414, endPoint y: 108, distance: 165.4
click at [414, 108] on img at bounding box center [451, 200] width 569 height 320
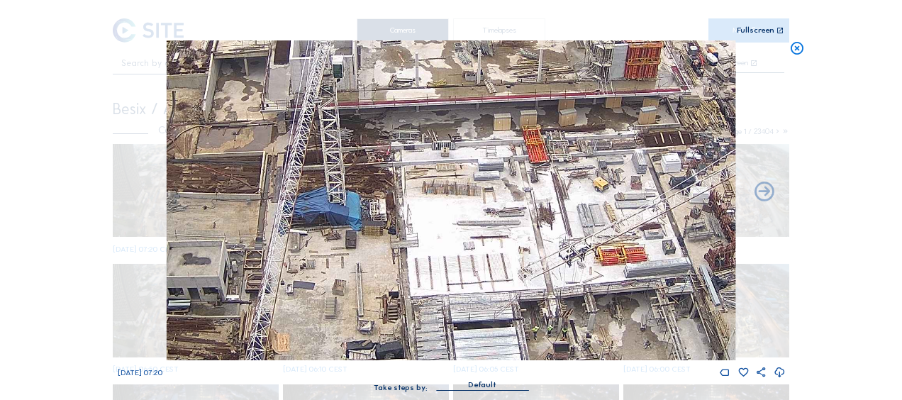
drag, startPoint x: 309, startPoint y: 83, endPoint x: 532, endPoint y: 199, distance: 251.3
click at [544, 216] on img at bounding box center [451, 200] width 569 height 320
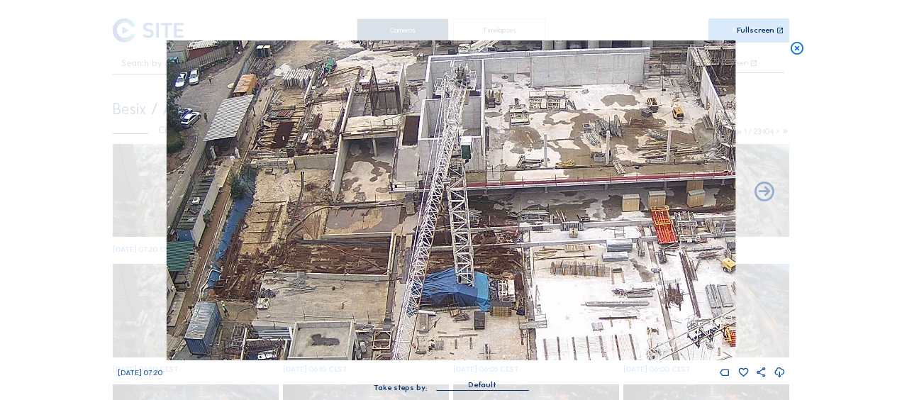
drag, startPoint x: 382, startPoint y: 165, endPoint x: 531, endPoint y: 264, distance: 179.1
click at [531, 264] on img at bounding box center [451, 200] width 569 height 320
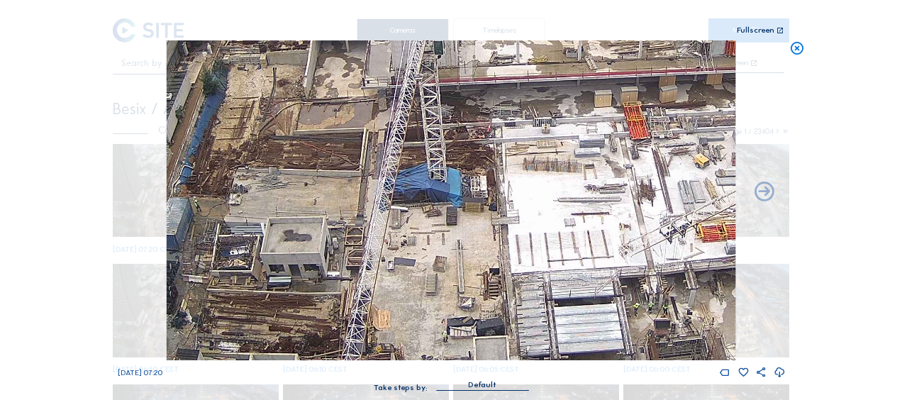
drag, startPoint x: 500, startPoint y: 193, endPoint x: 468, endPoint y: 150, distance: 53.8
click at [468, 150] on img at bounding box center [451, 200] width 569 height 320
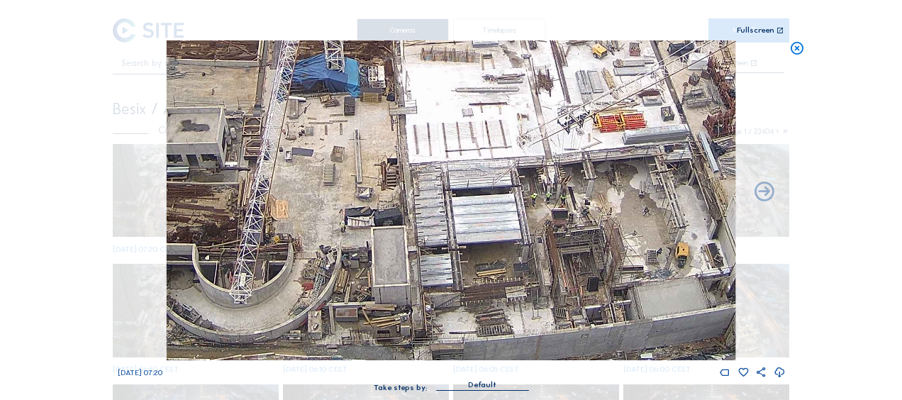
drag, startPoint x: 467, startPoint y: 258, endPoint x: 377, endPoint y: 169, distance: 125.9
click at [377, 169] on img at bounding box center [451, 200] width 569 height 320
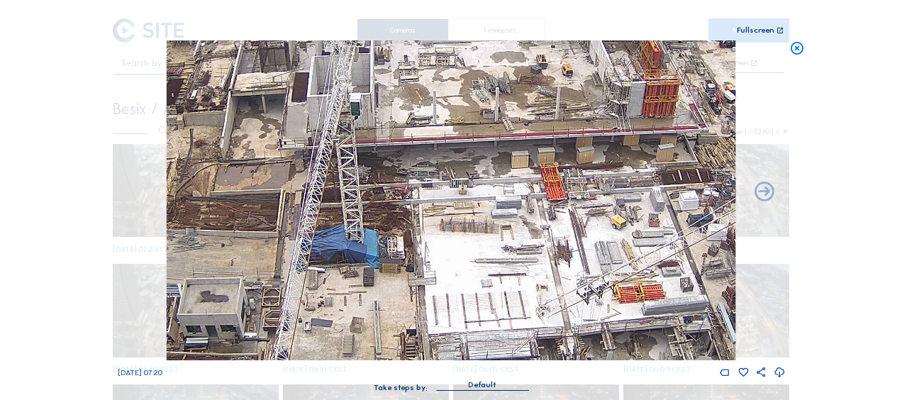
drag, startPoint x: 448, startPoint y: 96, endPoint x: 468, endPoint y: 266, distance: 171.4
click at [468, 266] on img at bounding box center [451, 200] width 569 height 320
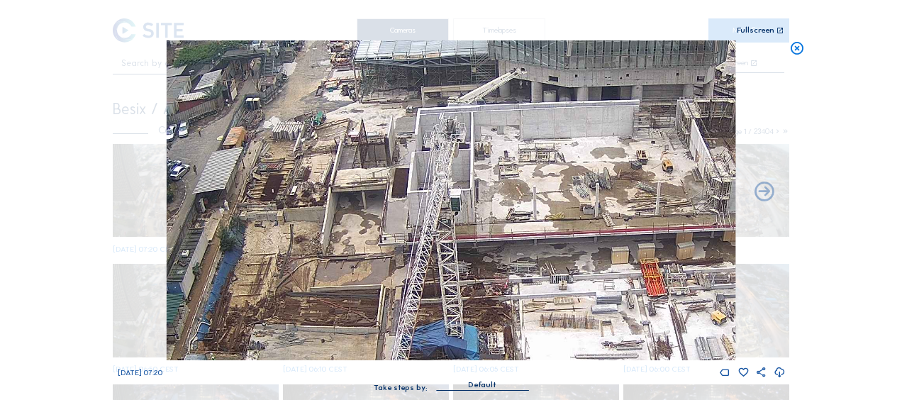
drag, startPoint x: 336, startPoint y: 170, endPoint x: 423, endPoint y: 266, distance: 129.1
click at [423, 266] on img at bounding box center [451, 200] width 569 height 320
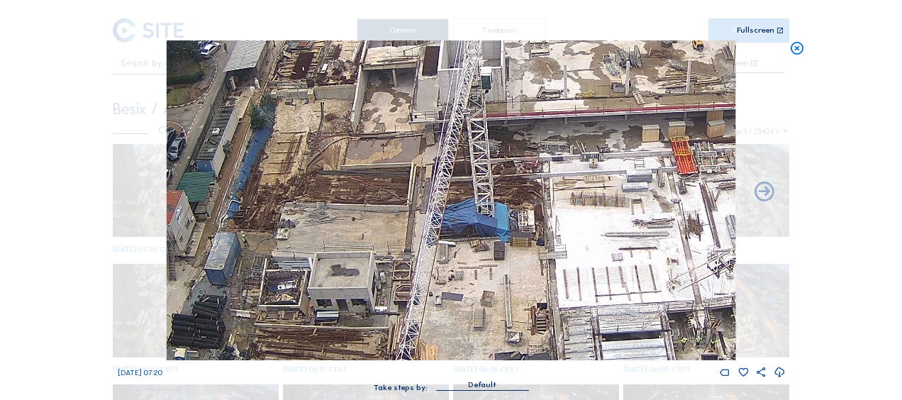
drag, startPoint x: 500, startPoint y: 249, endPoint x: 521, endPoint y: 111, distance: 139.9
click at [521, 111] on img at bounding box center [451, 200] width 569 height 320
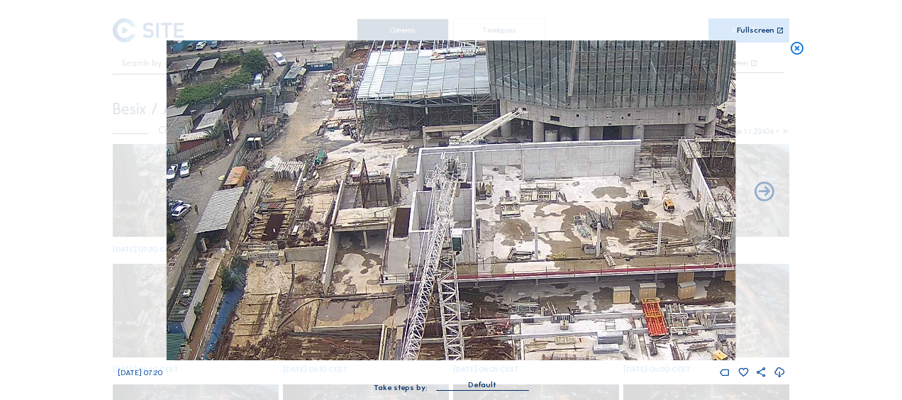
drag, startPoint x: 504, startPoint y: 109, endPoint x: 471, endPoint y: 263, distance: 156.7
click at [478, 265] on img at bounding box center [451, 200] width 569 height 320
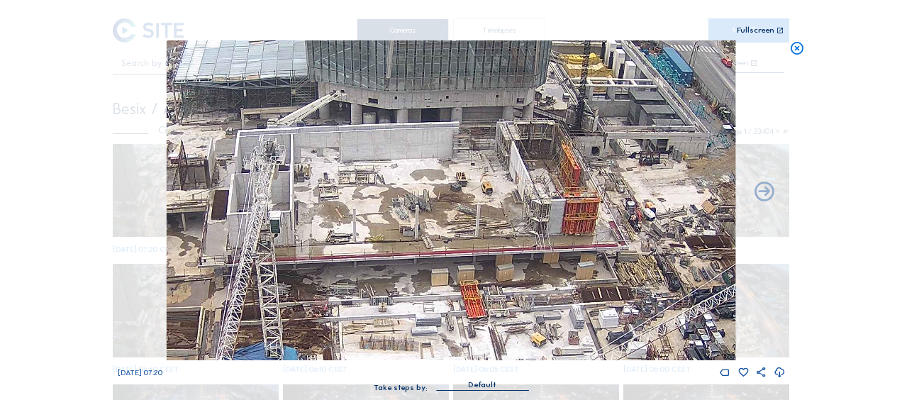
drag, startPoint x: 606, startPoint y: 211, endPoint x: 391, endPoint y: 192, distance: 215.9
click at [391, 192] on img at bounding box center [451, 200] width 569 height 320
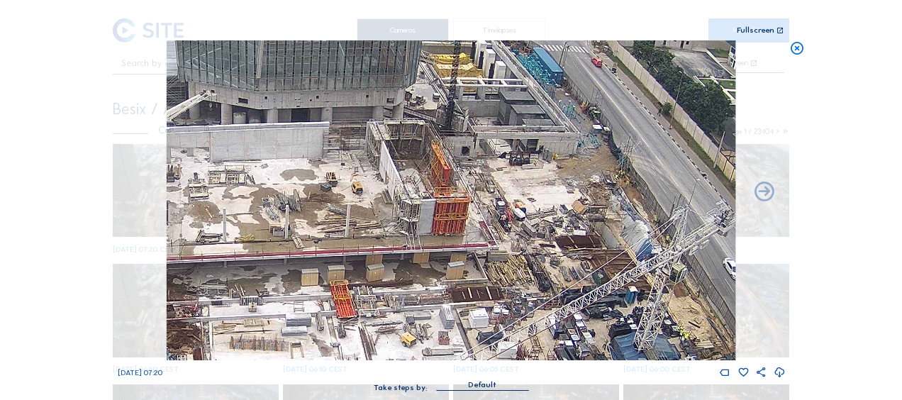
drag, startPoint x: 492, startPoint y: 192, endPoint x: 458, endPoint y: 206, distance: 36.9
click at [384, 194] on img at bounding box center [451, 200] width 569 height 320
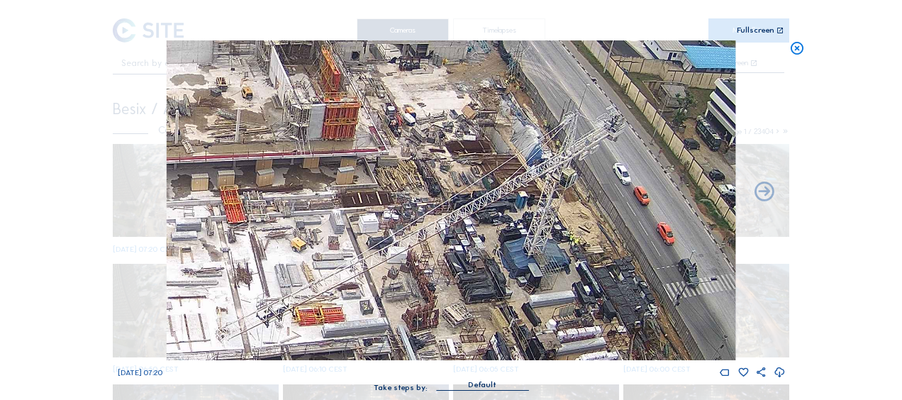
drag, startPoint x: 463, startPoint y: 170, endPoint x: 477, endPoint y: 214, distance: 45.8
click at [443, 148] on img at bounding box center [451, 200] width 569 height 320
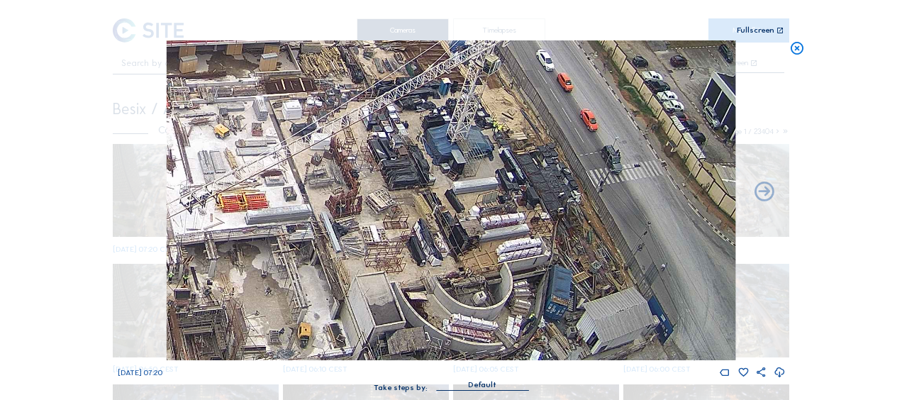
drag, startPoint x: 446, startPoint y: 161, endPoint x: 439, endPoint y: 135, distance: 27.2
click at [441, 136] on img at bounding box center [451, 200] width 569 height 320
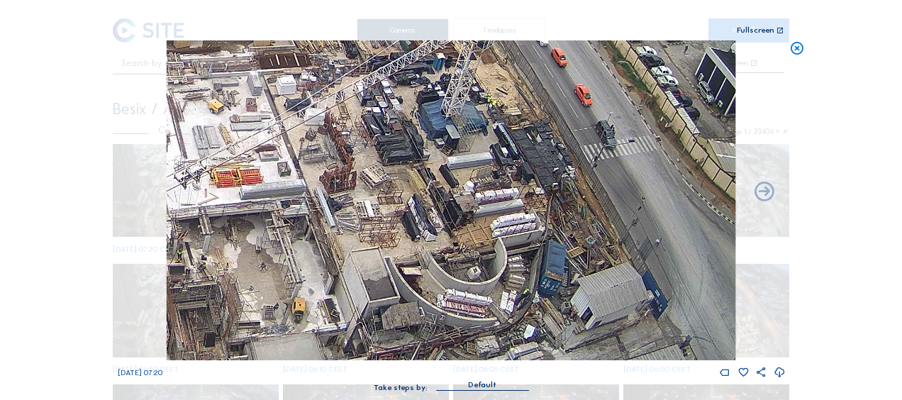
drag, startPoint x: 488, startPoint y: 263, endPoint x: 477, endPoint y: 257, distance: 12.7
click at [480, 258] on img at bounding box center [451, 200] width 569 height 320
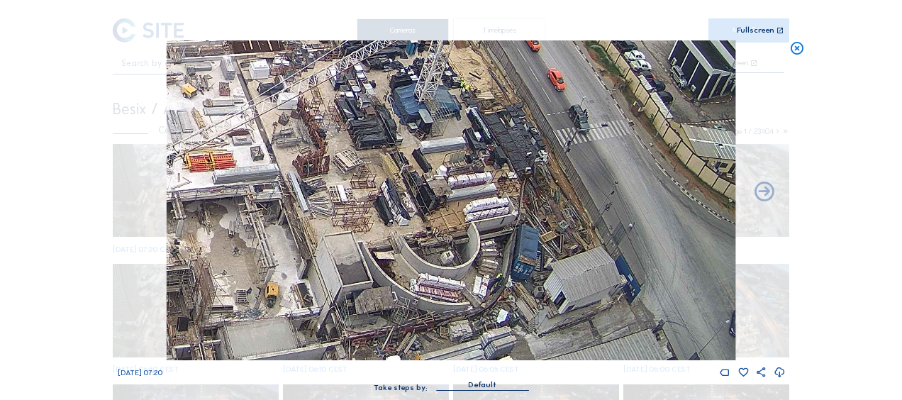
drag, startPoint x: 434, startPoint y: 140, endPoint x: 525, endPoint y: 309, distance: 191.7
click at [525, 309] on img at bounding box center [451, 200] width 569 height 320
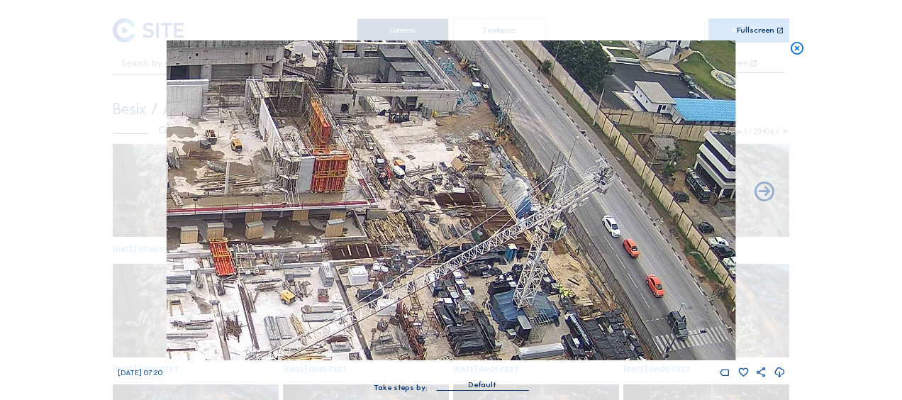
drag, startPoint x: 425, startPoint y: 153, endPoint x: 460, endPoint y: 245, distance: 99.2
click at [460, 245] on img at bounding box center [451, 200] width 569 height 320
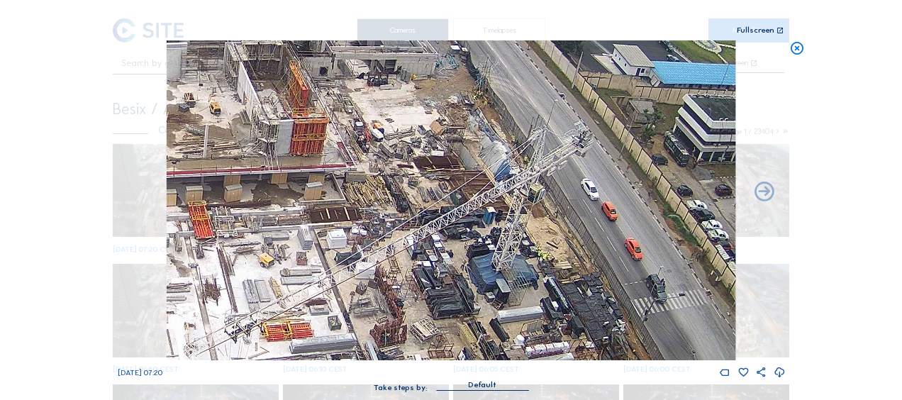
drag, startPoint x: 426, startPoint y: 204, endPoint x: 391, endPoint y: 130, distance: 82.2
click at [391, 130] on img at bounding box center [451, 200] width 569 height 320
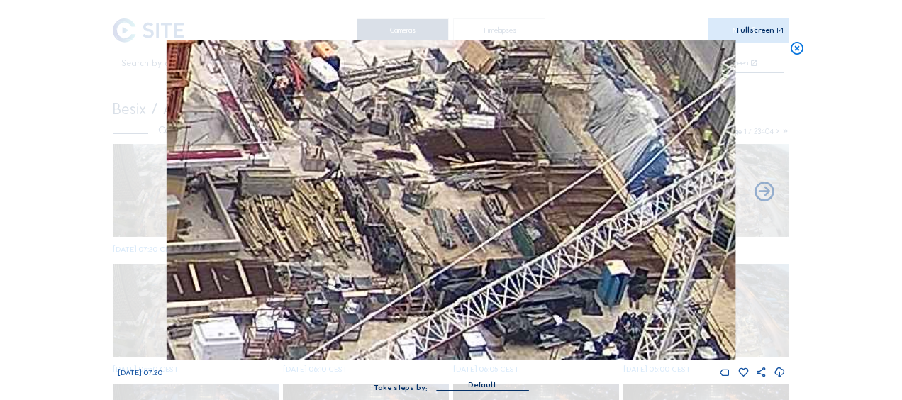
drag, startPoint x: 368, startPoint y: 83, endPoint x: 399, endPoint y: 217, distance: 137.5
click at [399, 217] on img at bounding box center [451, 200] width 569 height 320
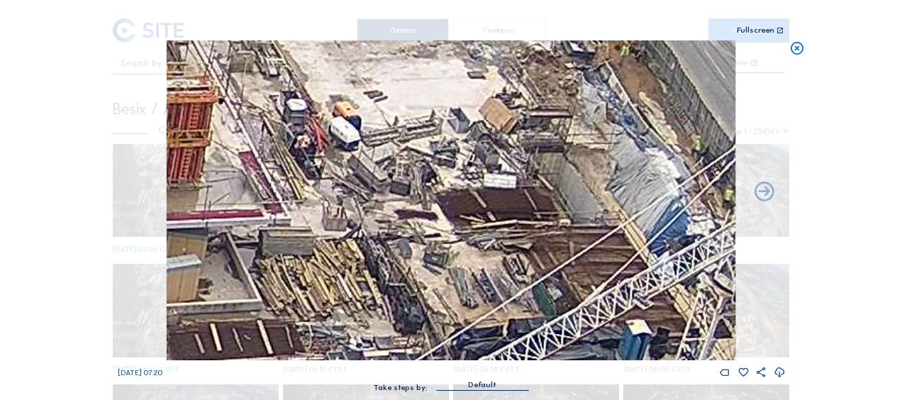
drag, startPoint x: 416, startPoint y: 222, endPoint x: 427, endPoint y: 248, distance: 28.0
click at [427, 248] on img at bounding box center [451, 200] width 569 height 320
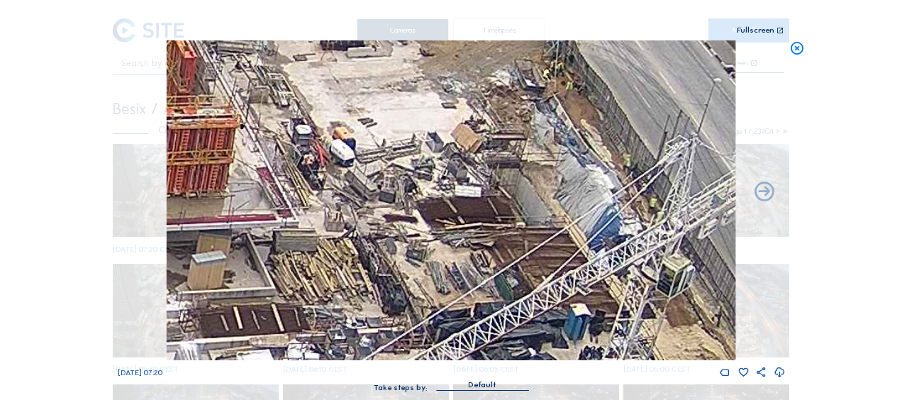
drag, startPoint x: 386, startPoint y: 271, endPoint x: 249, endPoint y: 40, distance: 268.2
click at [249, 40] on img at bounding box center [451, 200] width 569 height 320
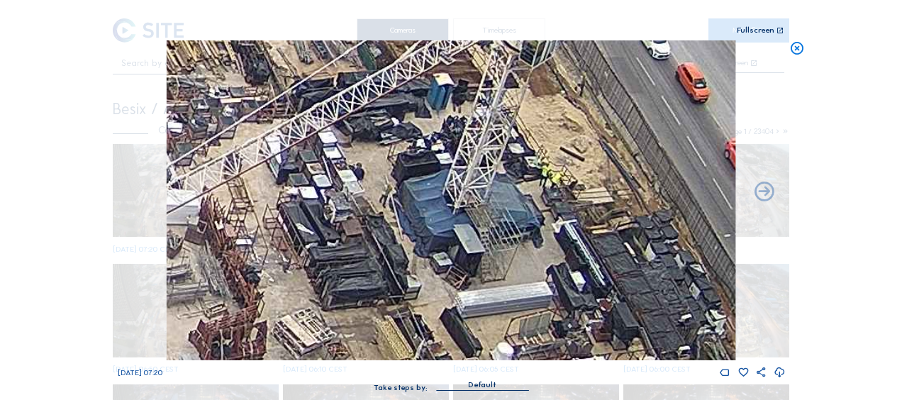
drag, startPoint x: 410, startPoint y: 245, endPoint x: 282, endPoint y: -33, distance: 305.4
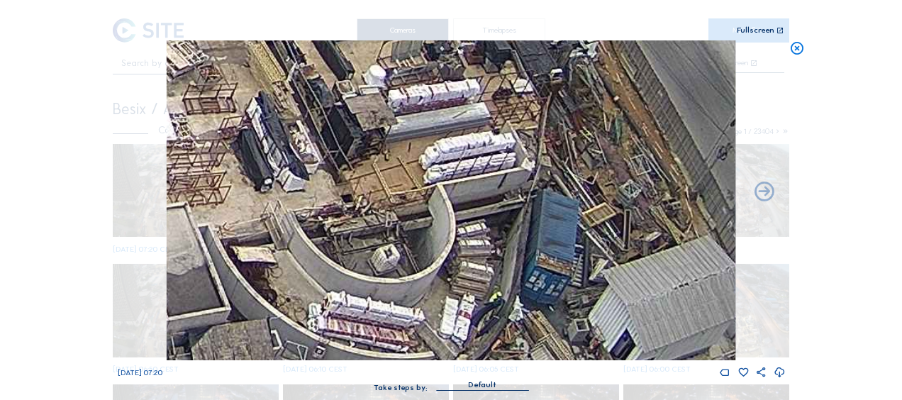
drag, startPoint x: 485, startPoint y: 132, endPoint x: 466, endPoint y: 143, distance: 21.9
click at [474, 131] on img at bounding box center [451, 200] width 569 height 320
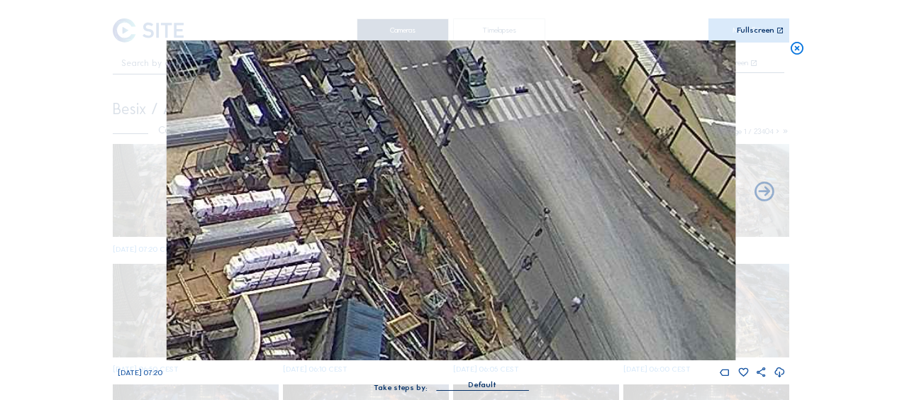
drag, startPoint x: 556, startPoint y: 156, endPoint x: 448, endPoint y: 319, distance: 194.6
click at [448, 319] on img at bounding box center [451, 200] width 569 height 320
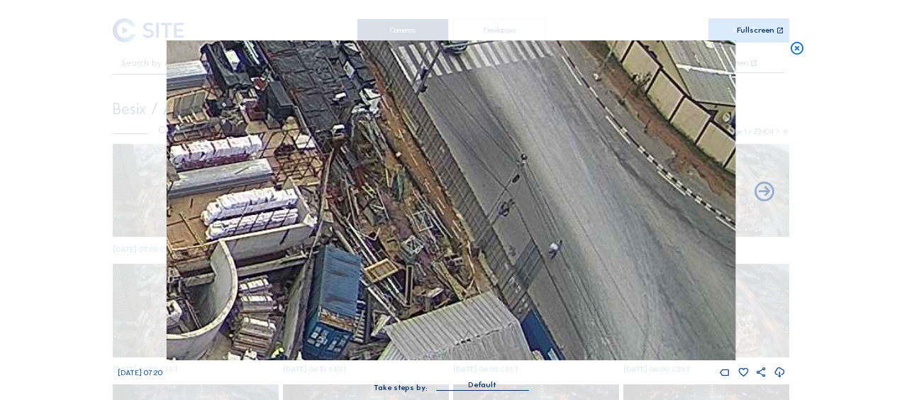
drag, startPoint x: 343, startPoint y: 304, endPoint x: 304, endPoint y: 194, distance: 116.5
click at [304, 194] on img at bounding box center [451, 200] width 569 height 320
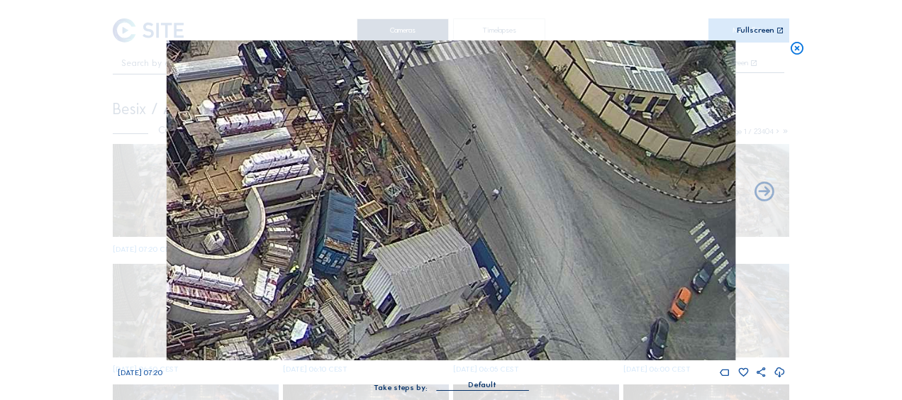
drag, startPoint x: 250, startPoint y: 198, endPoint x: 399, endPoint y: 182, distance: 149.9
click at [399, 182] on img at bounding box center [451, 200] width 569 height 320
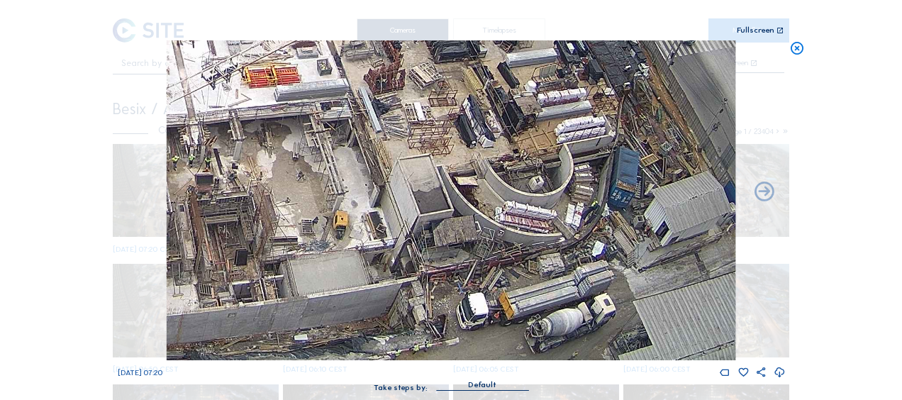
drag, startPoint x: 305, startPoint y: 203, endPoint x: 470, endPoint y: 174, distance: 167.8
click at [470, 174] on img at bounding box center [451, 200] width 569 height 320
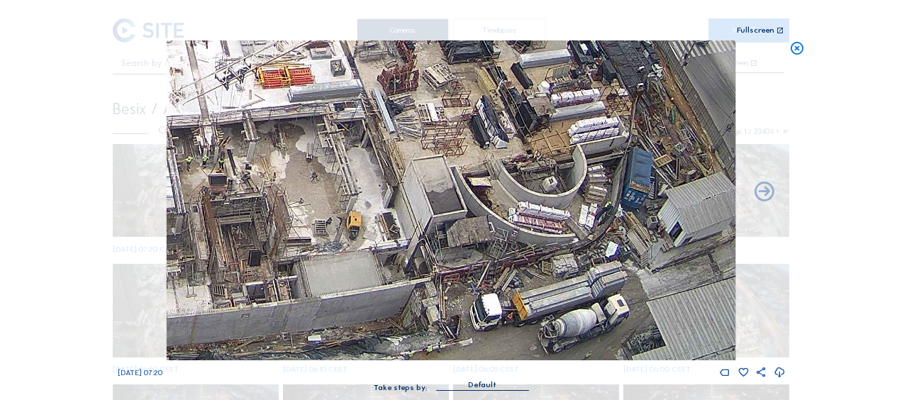
drag, startPoint x: 299, startPoint y: 241, endPoint x: 414, endPoint y: 233, distance: 114.5
click at [414, 234] on img at bounding box center [451, 200] width 569 height 320
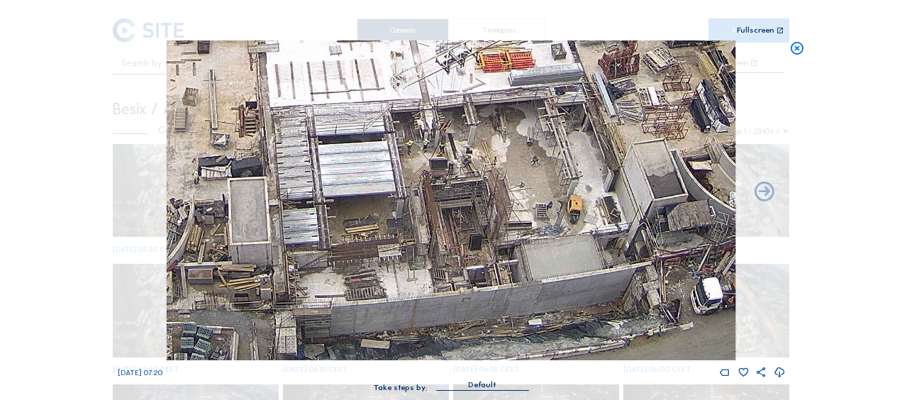
drag, startPoint x: 320, startPoint y: 284, endPoint x: 548, endPoint y: 196, distance: 244.1
click at [548, 196] on img at bounding box center [451, 200] width 569 height 320
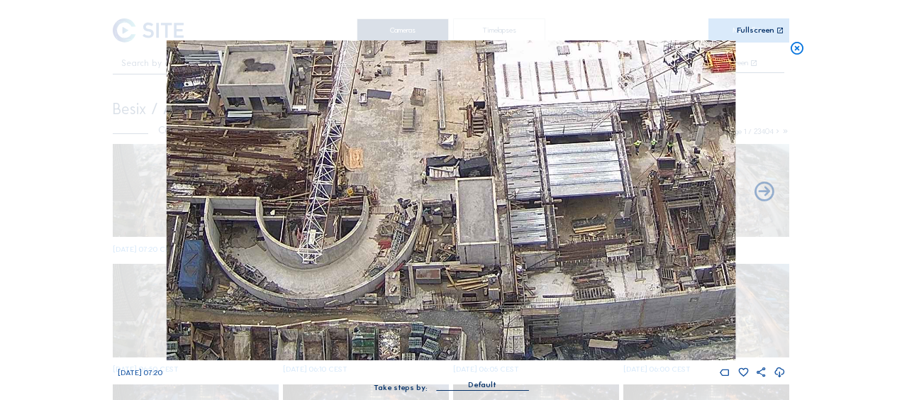
drag, startPoint x: 393, startPoint y: 211, endPoint x: 504, endPoint y: 194, distance: 112.0
click at [504, 194] on img at bounding box center [451, 200] width 569 height 320
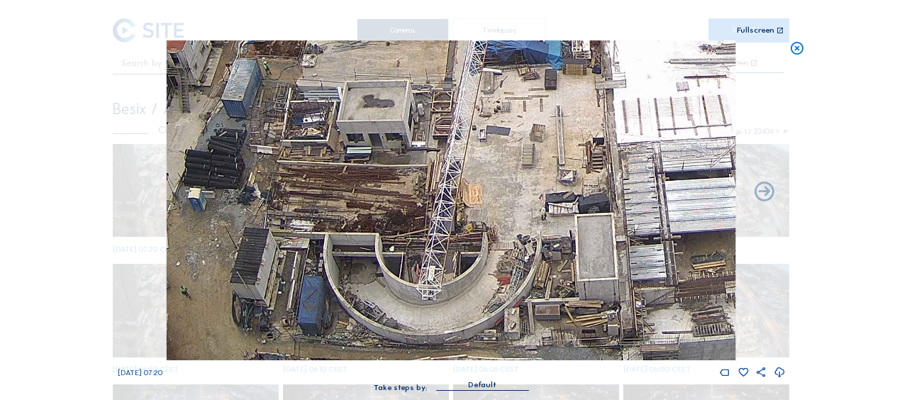
drag, startPoint x: 372, startPoint y: 215, endPoint x: 481, endPoint y: 252, distance: 114.6
click at [481, 252] on img at bounding box center [451, 200] width 569 height 320
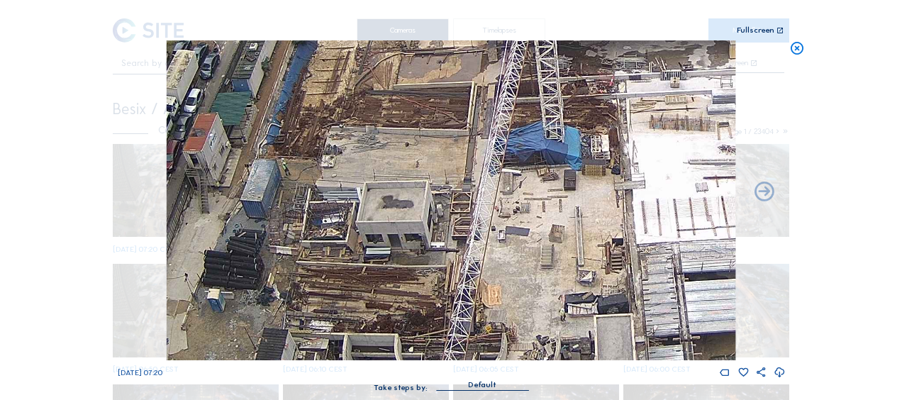
drag, startPoint x: 363, startPoint y: 146, endPoint x: 392, endPoint y: 258, distance: 115.6
click at [392, 258] on img at bounding box center [451, 200] width 569 height 320
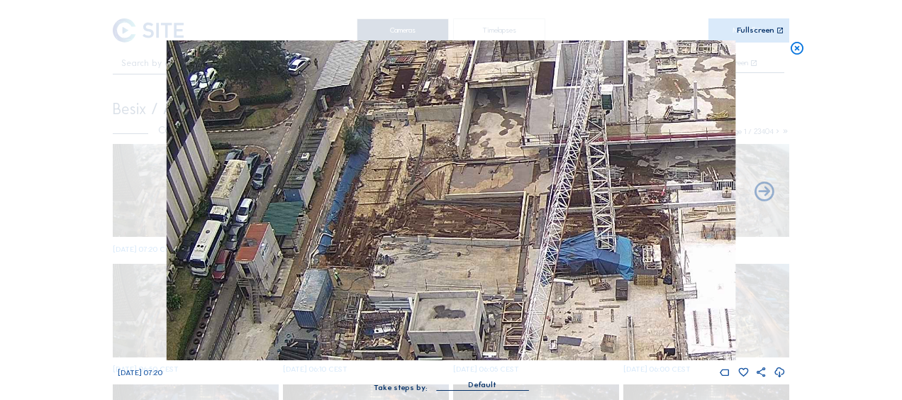
drag, startPoint x: 388, startPoint y: 158, endPoint x: 426, endPoint y: 241, distance: 91.4
click at [426, 241] on img at bounding box center [451, 200] width 569 height 320
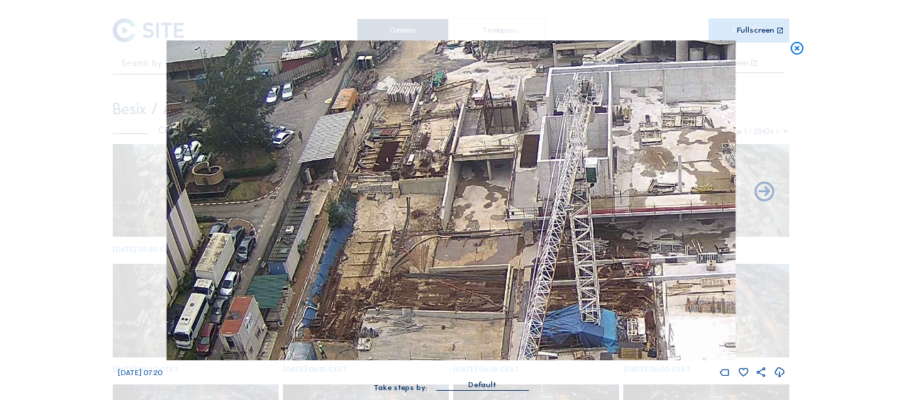
drag, startPoint x: 417, startPoint y: 137, endPoint x: 402, endPoint y: 208, distance: 72.6
click at [402, 208] on img at bounding box center [451, 200] width 569 height 320
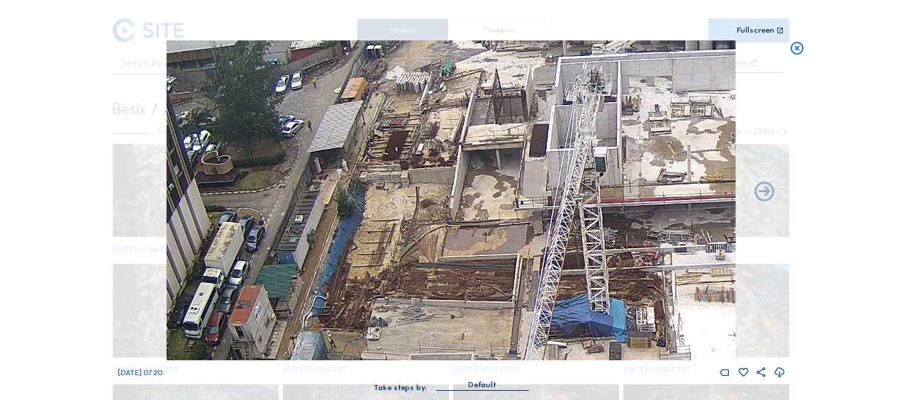
drag, startPoint x: 394, startPoint y: 139, endPoint x: 400, endPoint y: 125, distance: 15.6
click at [400, 125] on img at bounding box center [451, 200] width 569 height 320
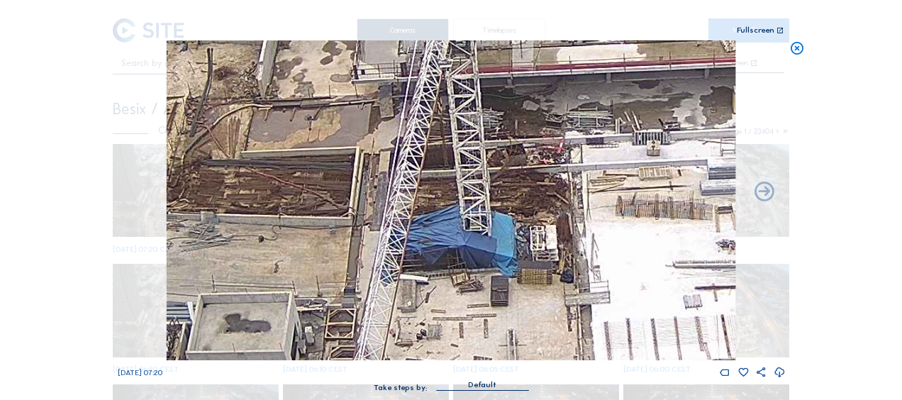
drag, startPoint x: 443, startPoint y: 288, endPoint x: 298, endPoint y: 129, distance: 215.4
click at [298, 129] on img at bounding box center [451, 200] width 569 height 320
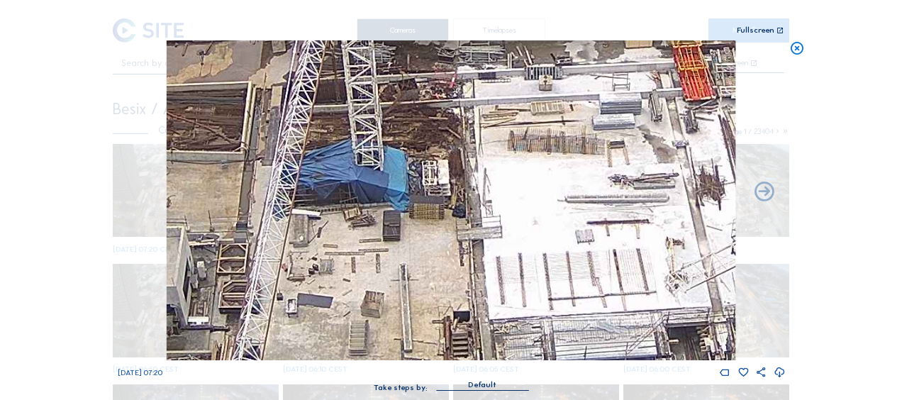
drag, startPoint x: 590, startPoint y: 267, endPoint x: 402, endPoint y: 158, distance: 218.1
click at [406, 159] on img at bounding box center [451, 200] width 569 height 320
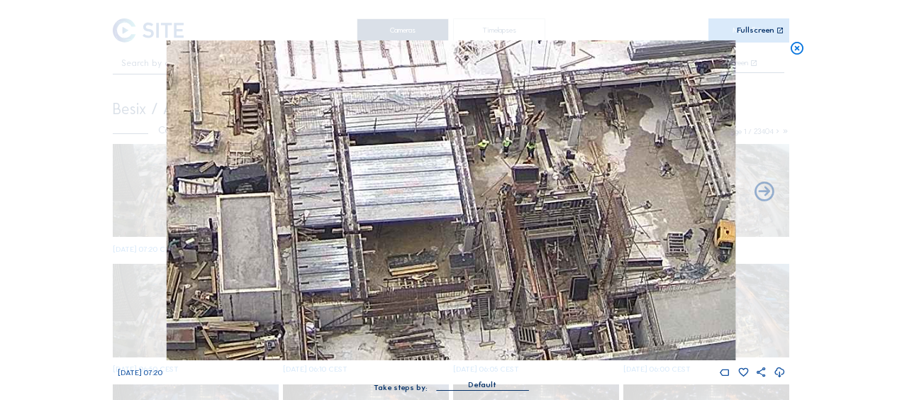
drag, startPoint x: 534, startPoint y: 297, endPoint x: 397, endPoint y: 106, distance: 233.9
click at [397, 106] on img at bounding box center [451, 200] width 569 height 320
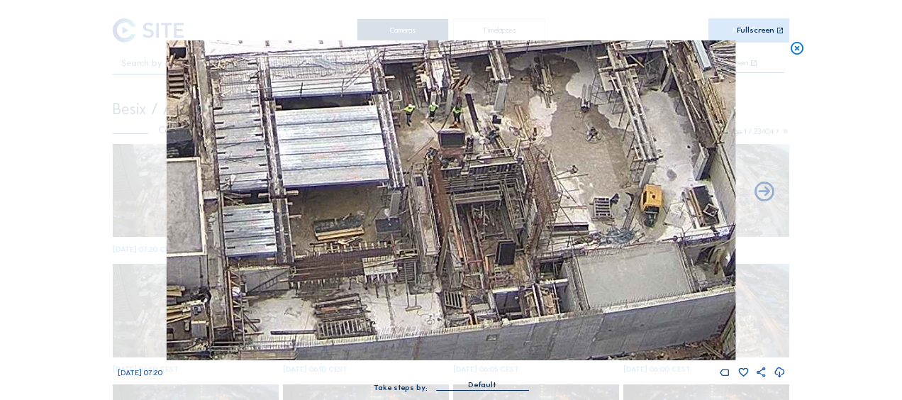
drag, startPoint x: 446, startPoint y: 237, endPoint x: 346, endPoint y: 211, distance: 103.4
click at [346, 210] on img at bounding box center [451, 200] width 569 height 320
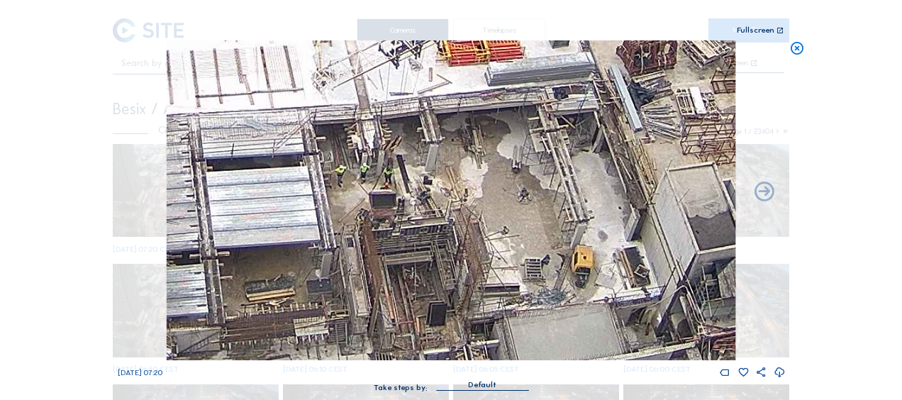
drag, startPoint x: 407, startPoint y: 142, endPoint x: 400, endPoint y: 187, distance: 46.0
click at [400, 187] on img at bounding box center [451, 200] width 569 height 320
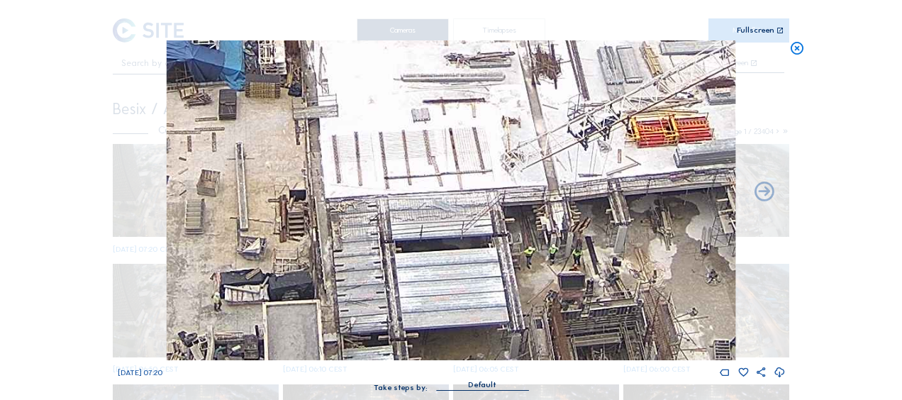
drag, startPoint x: 308, startPoint y: 234, endPoint x: 484, endPoint y: 311, distance: 192.2
click at [484, 311] on img at bounding box center [451, 200] width 569 height 320
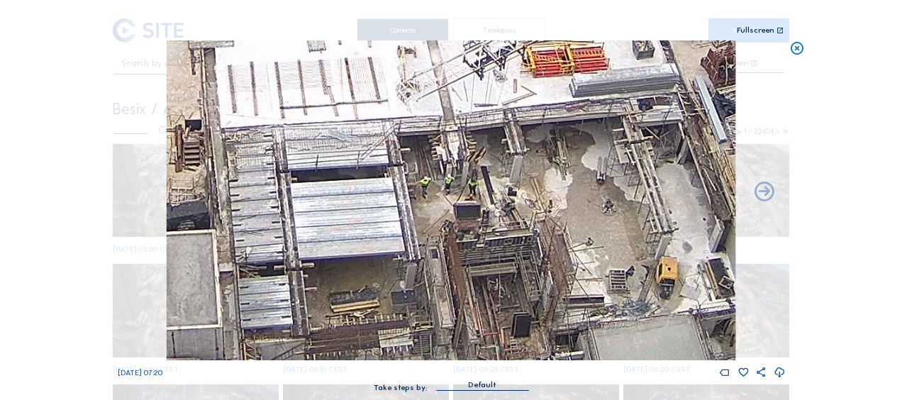
drag, startPoint x: 465, startPoint y: 211, endPoint x: 360, endPoint y: 140, distance: 125.7
click at [360, 140] on img at bounding box center [451, 200] width 569 height 320
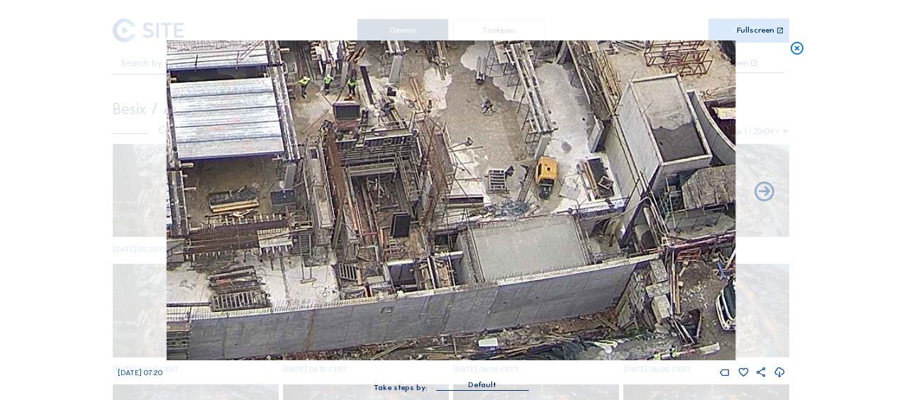
drag, startPoint x: 568, startPoint y: 268, endPoint x: 447, endPoint y: 168, distance: 156.7
click at [447, 168] on img at bounding box center [451, 200] width 569 height 320
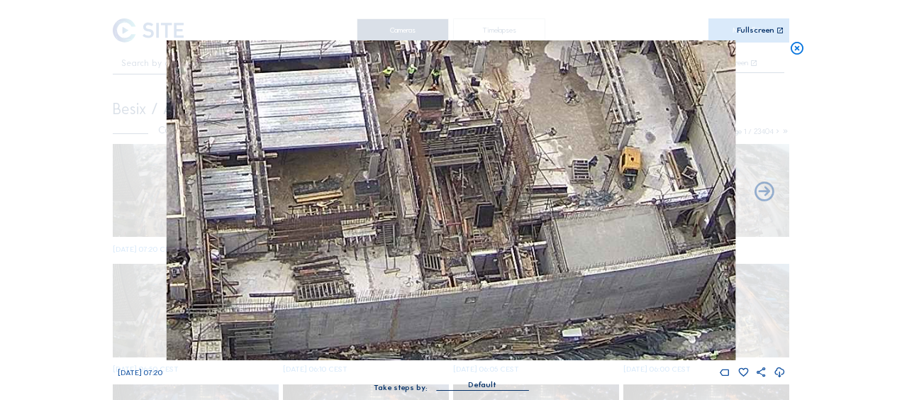
drag, startPoint x: 173, startPoint y: 250, endPoint x: 256, endPoint y: 241, distance: 83.6
click at [257, 241] on img at bounding box center [451, 200] width 569 height 320
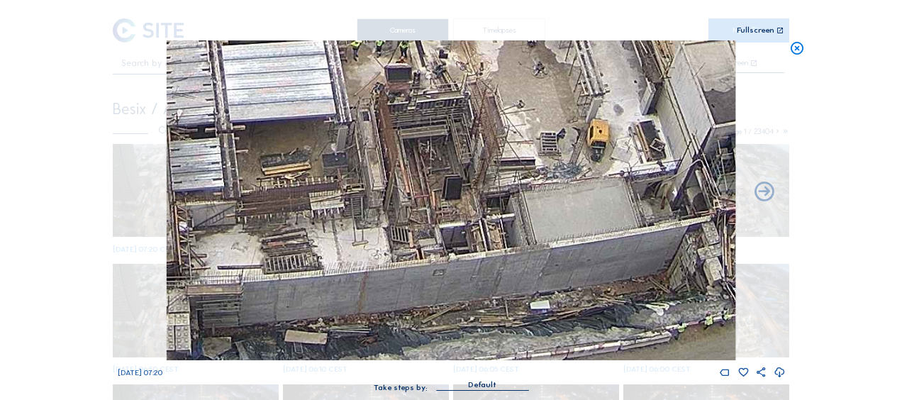
drag, startPoint x: 401, startPoint y: 199, endPoint x: 355, endPoint y: 140, distance: 74.8
click at [355, 140] on img at bounding box center [451, 200] width 569 height 320
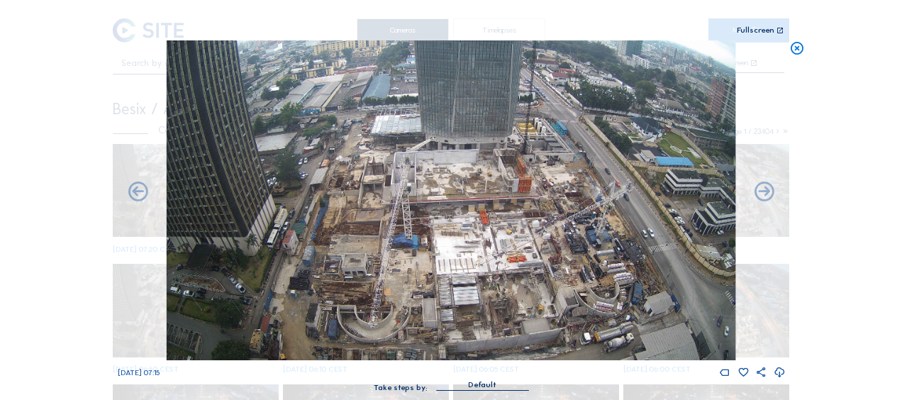
click at [346, 245] on img at bounding box center [451, 200] width 569 height 320
click at [796, 47] on icon at bounding box center [798, 48] width 16 height 16
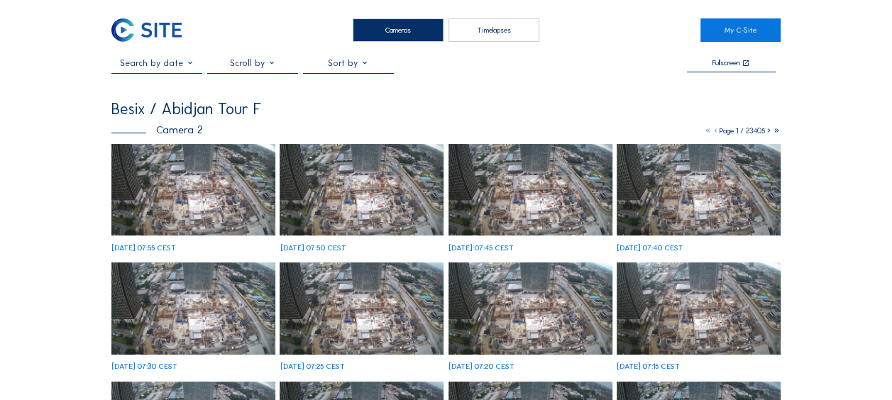
click at [177, 179] on img at bounding box center [193, 190] width 164 height 92
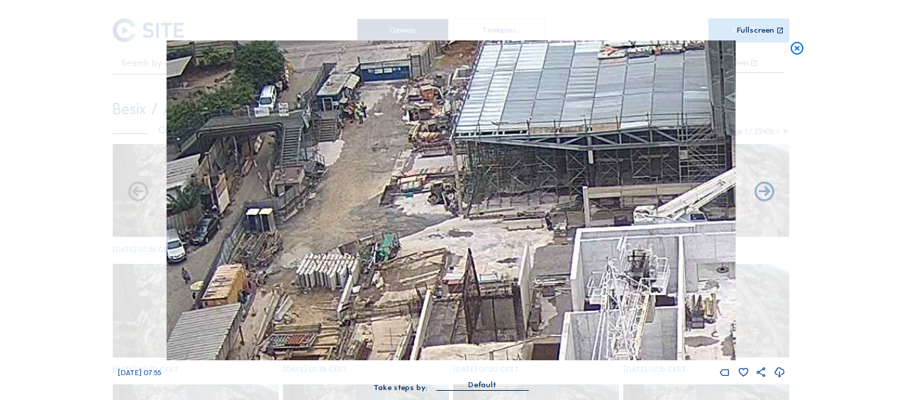
drag, startPoint x: 332, startPoint y: 126, endPoint x: 309, endPoint y: 177, distance: 56.2
click at [309, 177] on img at bounding box center [451, 200] width 569 height 320
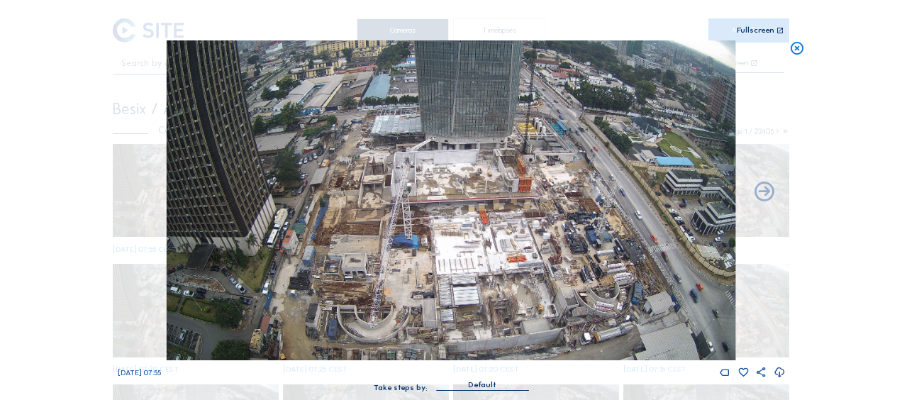
click at [385, 170] on img at bounding box center [451, 200] width 569 height 320
click at [391, 196] on img at bounding box center [451, 200] width 569 height 320
